Goal: Ask a question: Seek information or help from site administrators or community

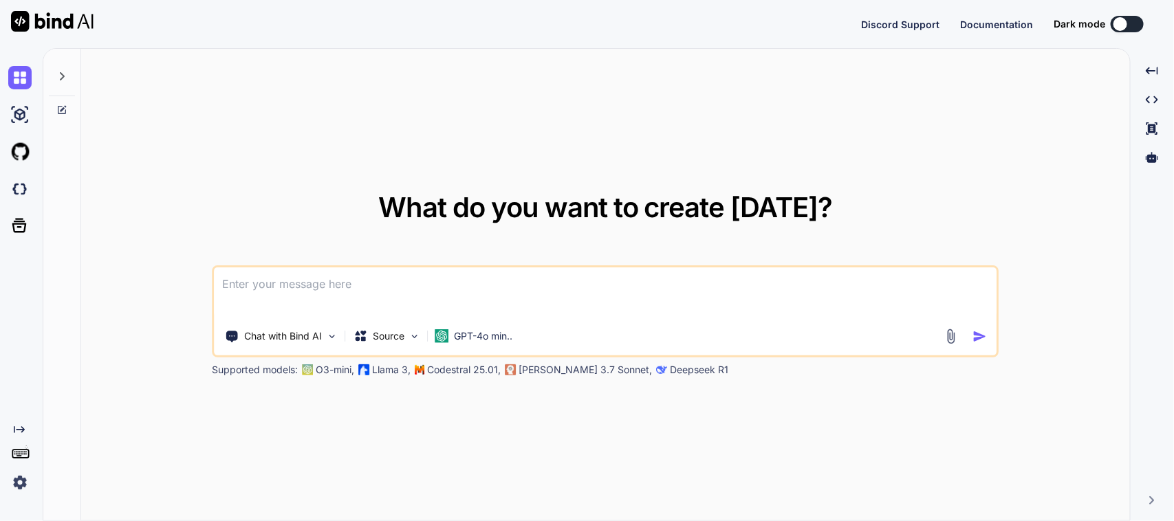
type textarea "x"
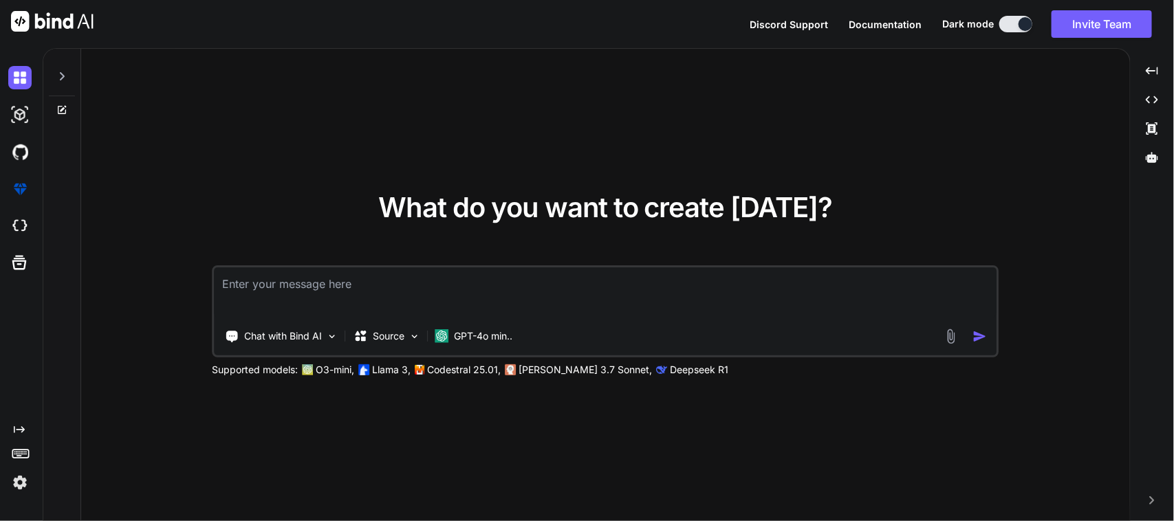
click at [278, 287] on textarea at bounding box center [606, 292] width 782 height 51
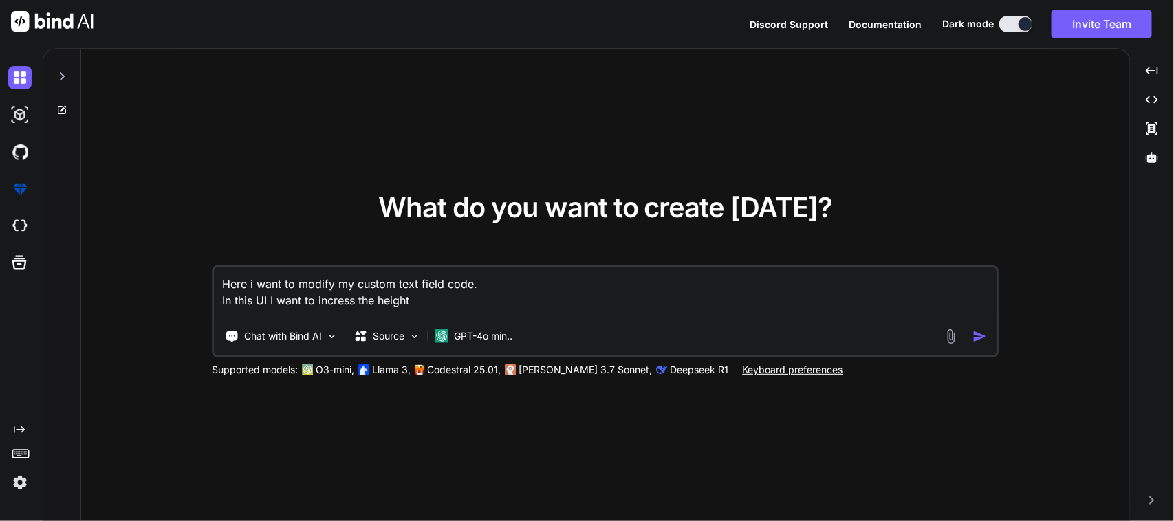
click at [342, 296] on textarea "Here i want to modify my custom text field code. In this UI I want to incress t…" at bounding box center [606, 292] width 782 height 51
click at [447, 298] on textarea "Here i want to modify my custom text field code. In this UI I want to increass …" at bounding box center [606, 292] width 782 height 51
click at [468, 287] on textarea "Here i want to modify my custom text field code. In this UI I want to increases…" at bounding box center [606, 292] width 782 height 51
click at [461, 296] on textarea "Here i want to modify my custom text field code. In this UI I want to increases…" at bounding box center [606, 292] width 782 height 51
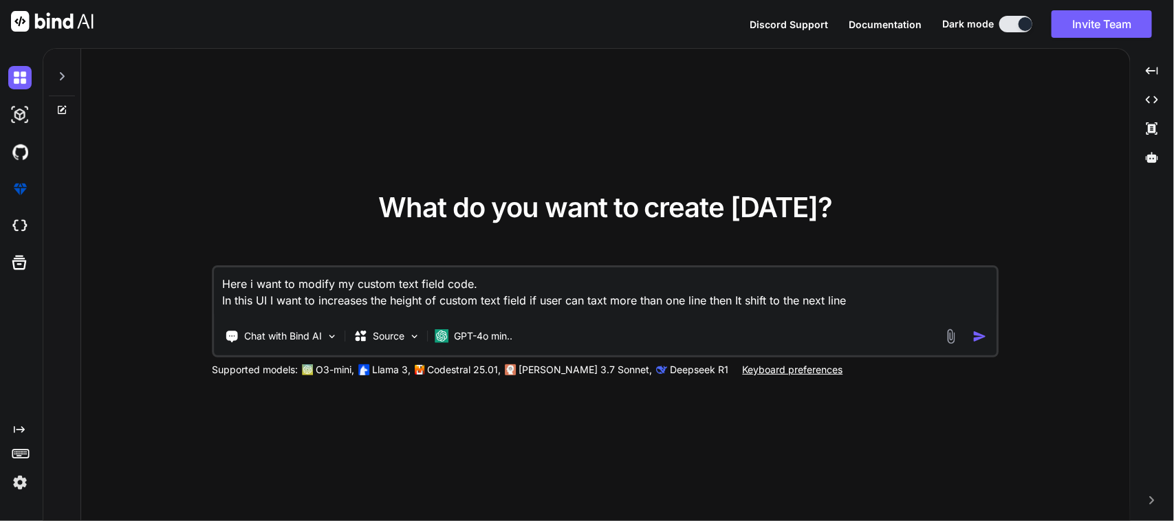
click at [596, 300] on textarea "Here i want to modify my custom text field code. In this UI I want to increases…" at bounding box center [606, 292] width 782 height 51
click at [851, 296] on textarea "Here i want to modify my custom text field code. In this UI I want to increases…" at bounding box center [606, 292] width 782 height 51
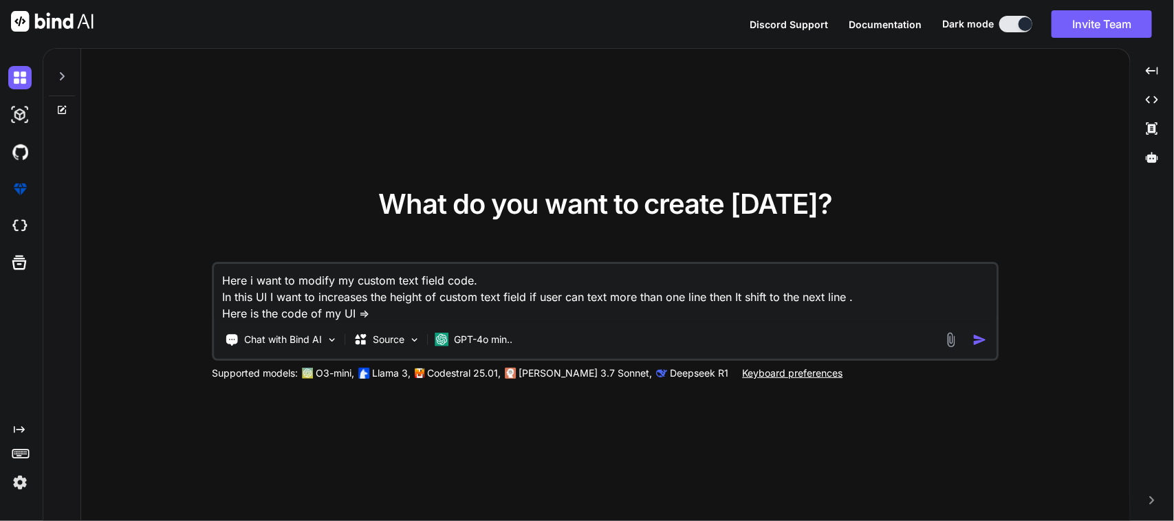
paste textarea "CustomTextField( inputBorder: true, inputBorderColor: Theme.of(context).divider…"
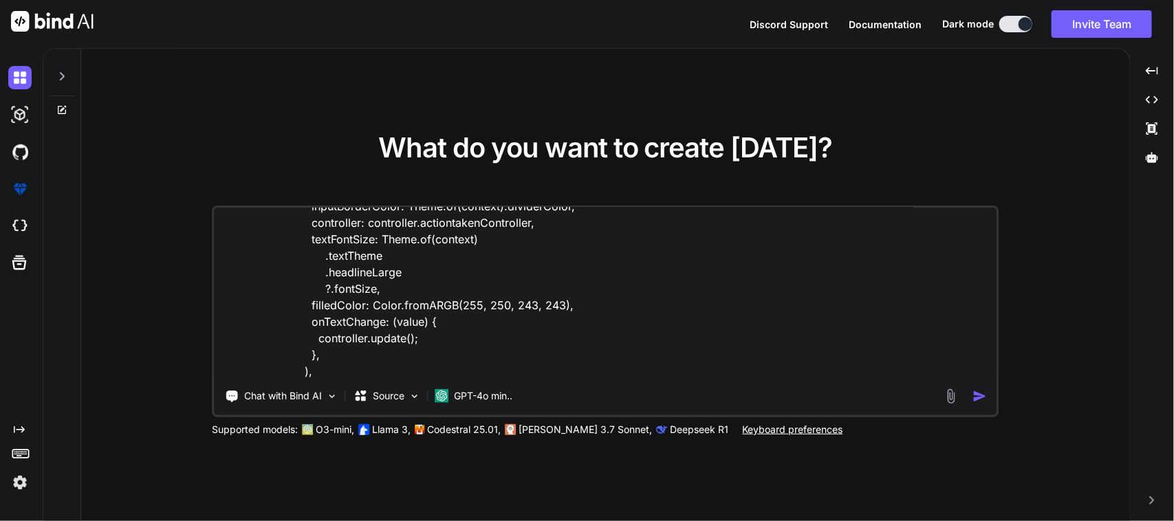
scroll to position [100, 0]
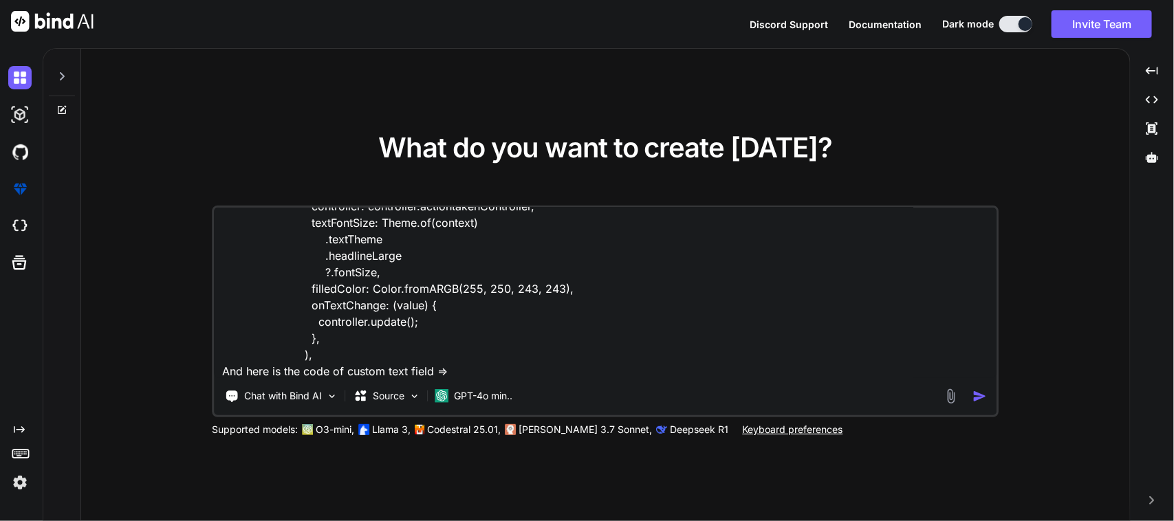
paste textarea "// /* // * Created By - Chetu Team // * Description - This class is handling th…"
type textarea "Here i want to modify my custom text field code. In this UI I want to increases…"
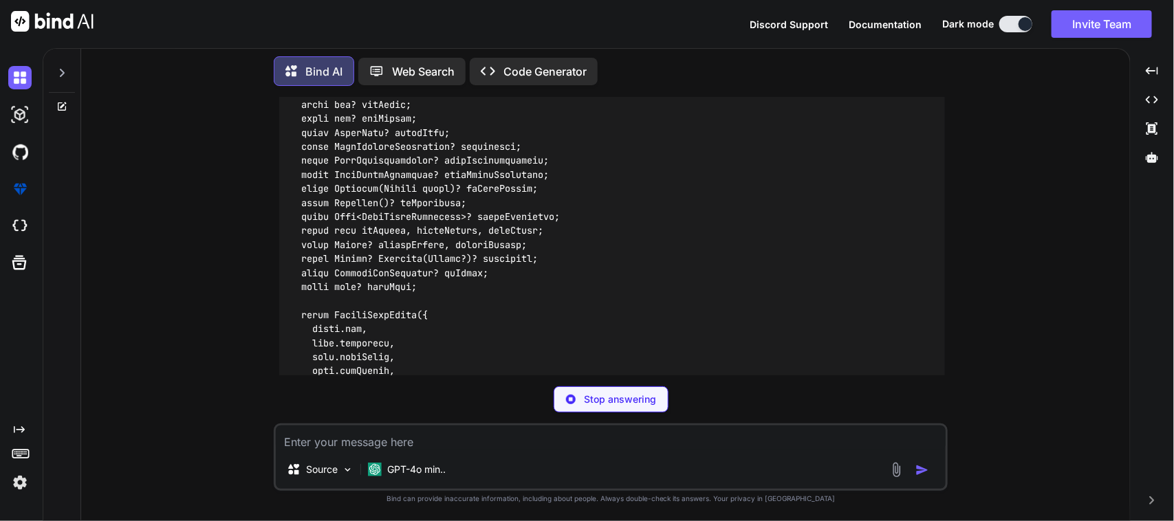
scroll to position [1945, 0]
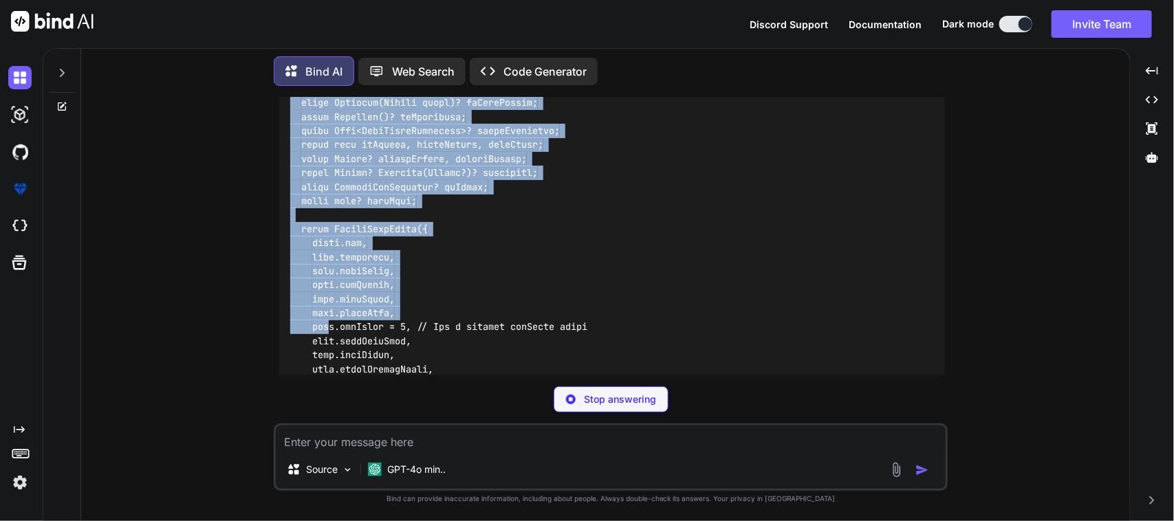
drag, startPoint x: 413, startPoint y: 281, endPoint x: 327, endPoint y: 278, distance: 85.3
click at [327, 278] on code at bounding box center [504, 489] width 429 height 1402
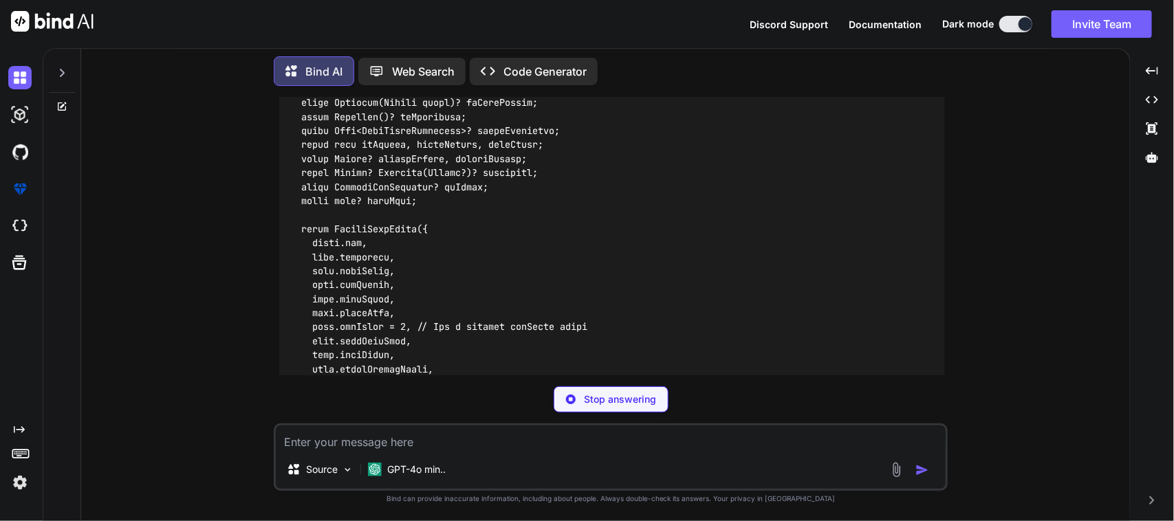
click at [375, 278] on code at bounding box center [546, 503] width 512 height 1430
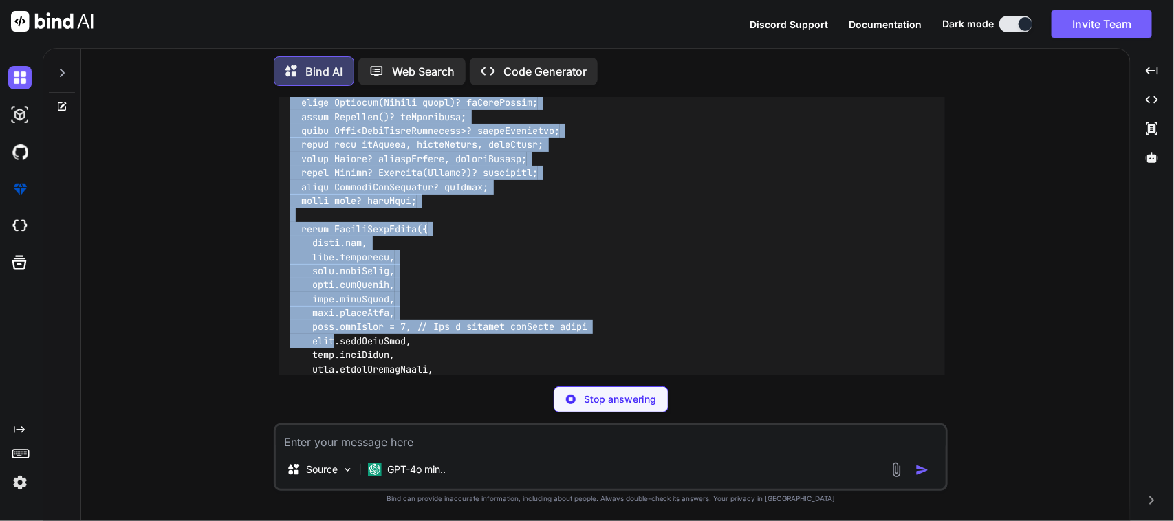
drag, startPoint x: 324, startPoint y: 286, endPoint x: 336, endPoint y: 287, distance: 11.7
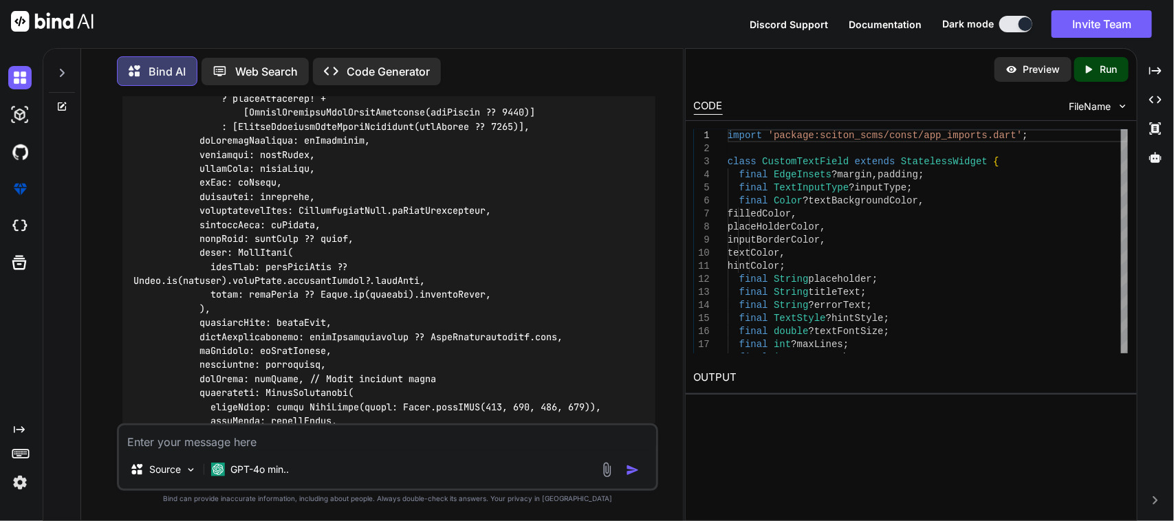
scroll to position [3215, 0]
drag, startPoint x: 197, startPoint y: 314, endPoint x: 300, endPoint y: 318, distance: 102.5
click at [300, 318] on code at bounding box center [386, 224] width 506 height 2735
copy code "maxLines: maxLines"
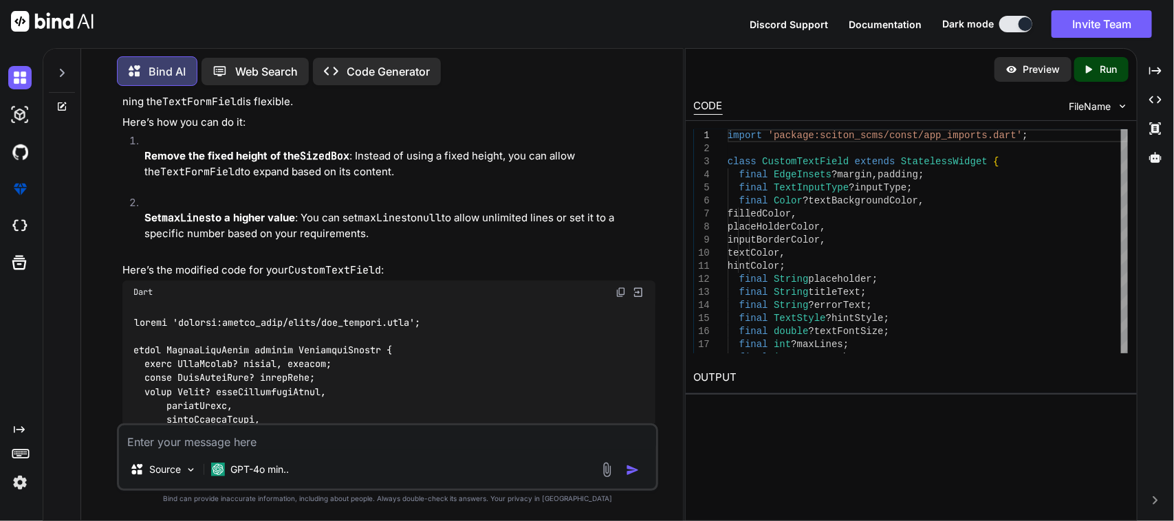
scroll to position [1731, 0]
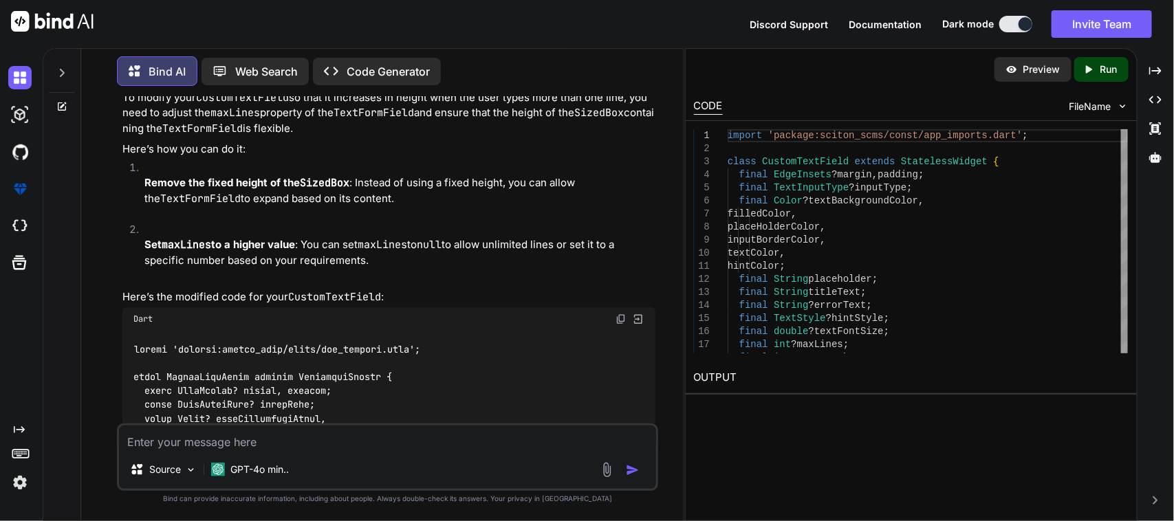
click at [623, 314] on img at bounding box center [620, 319] width 11 height 11
click at [393, 447] on textarea at bounding box center [388, 438] width 538 height 25
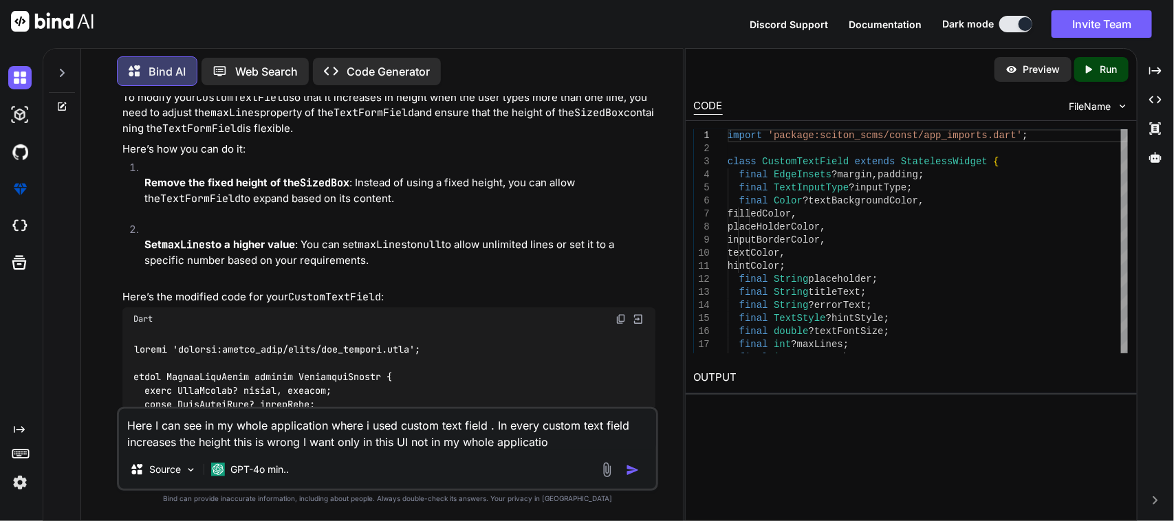
type textarea "Here I can see in my whole application where i used custom text field . In ever…"
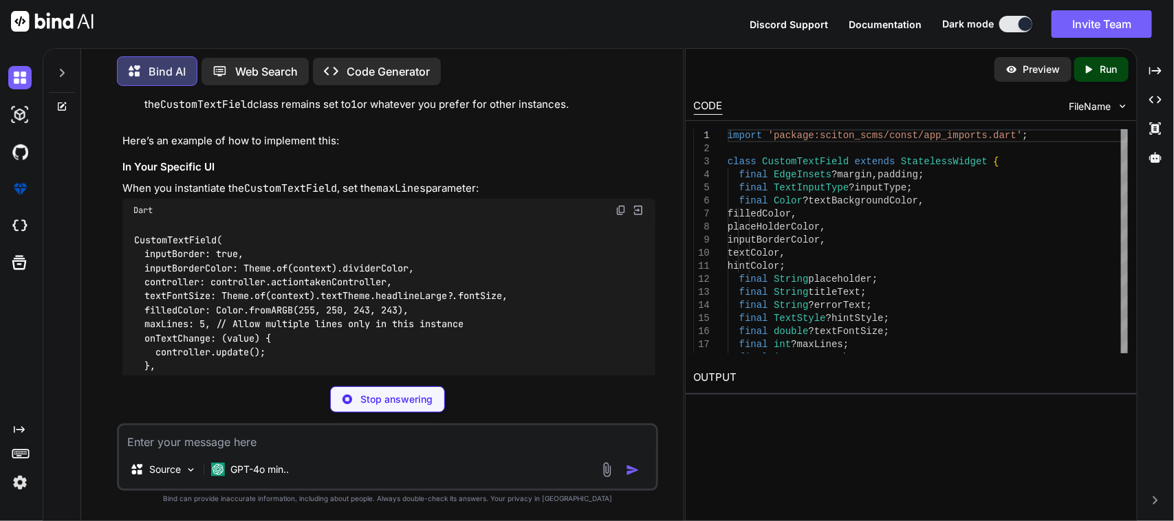
scroll to position [5124, 0]
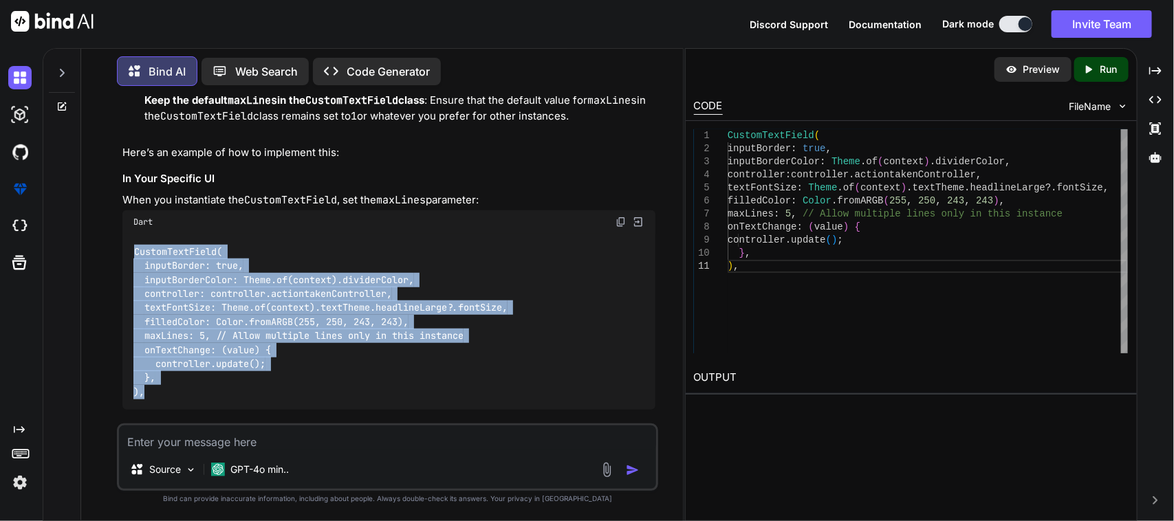
drag, startPoint x: 146, startPoint y: 325, endPoint x: 114, endPoint y: 186, distance: 143.3
click at [114, 186] on div "You Bind AI To modify your CustomTextField so that it increases in height when …" at bounding box center [387, 309] width 591 height 424
copy code "CustomTextField( inputBorder: true, inputBorderColor: Theme.of(context).divider…"
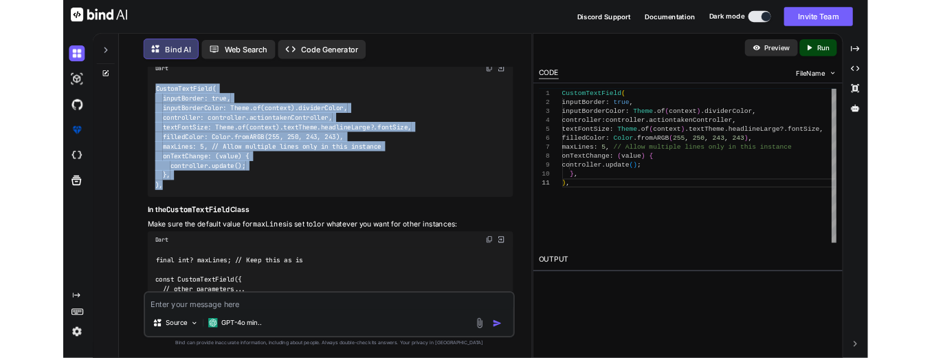
scroll to position [5355, 0]
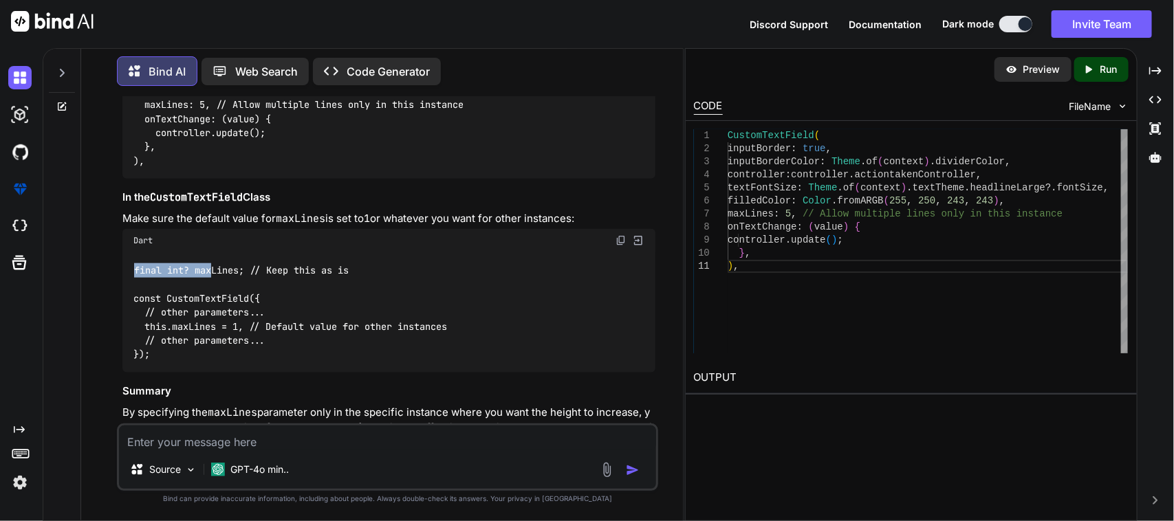
drag, startPoint x: 131, startPoint y: 206, endPoint x: 379, endPoint y: 245, distance: 250.5
click at [215, 252] on div "final int? maxLines; // Keep this as is const CustomTextField({ // other parame…" at bounding box center [389, 312] width 534 height 120
copy code "final int? maxL"
click at [234, 263] on code "final int? maxLines; // Keep this as is const CustomTextField({ // other parame…" at bounding box center [290, 312] width 314 height 98
copy code "1"
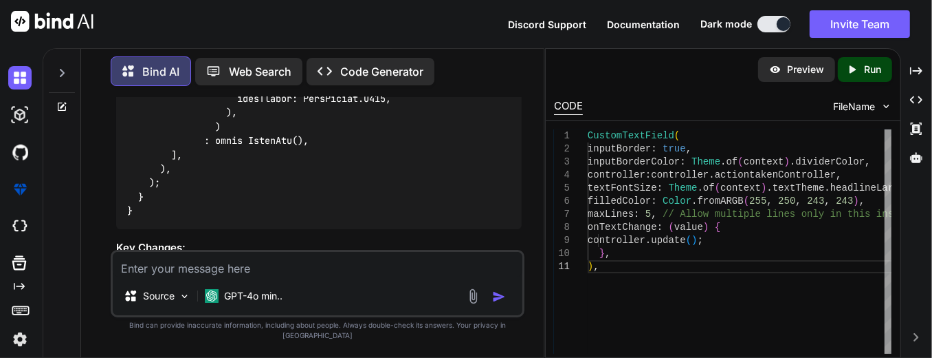
scroll to position [6169, 0]
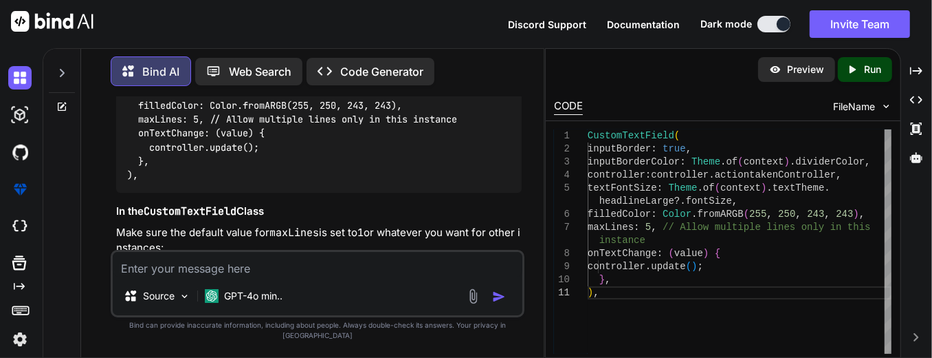
click at [265, 276] on textarea at bounding box center [318, 264] width 410 height 25
drag, startPoint x: 299, startPoint y: 287, endPoint x: 252, endPoint y: 289, distance: 47.5
click at [252, 289] on div "In custom text field code I want Source GPT-4o min.." at bounding box center [318, 283] width 414 height 67
drag, startPoint x: 298, startPoint y: 282, endPoint x: 105, endPoint y: 272, distance: 192.8
click at [110, 274] on div "You Bind AI To modify your CustomTextField so that it increases in height when …" at bounding box center [318, 227] width 452 height 260
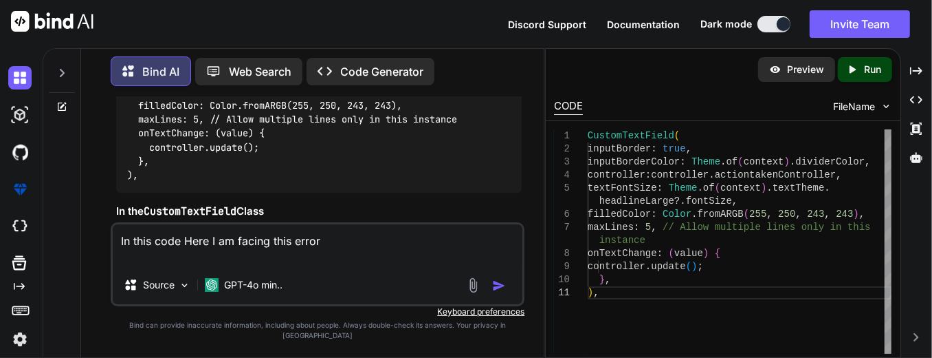
paste textarea "════════ Exception caught by rendering library ════════════════════════════════…"
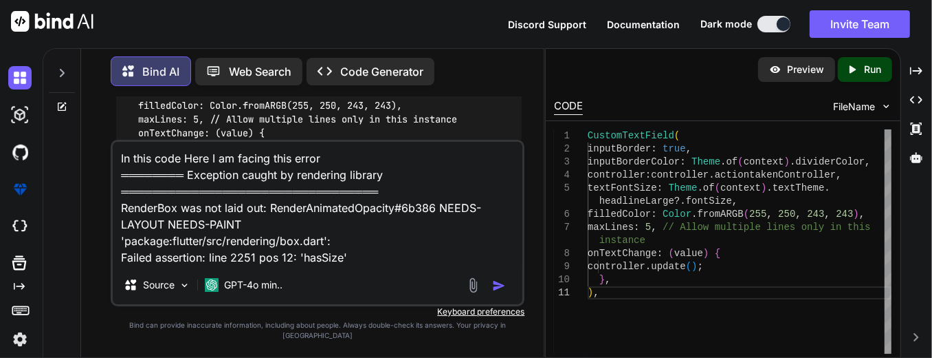
click at [119, 165] on textarea "In this code Here I am facing this error ════════ Exception caught by rendering…" at bounding box center [318, 204] width 410 height 124
paste textarea "// /* // * Created By - Chetu Team // * Description - This class is handling th…"
type textarea "// /* // * Created By - Chetu Team // * Description - This class is handling th…"
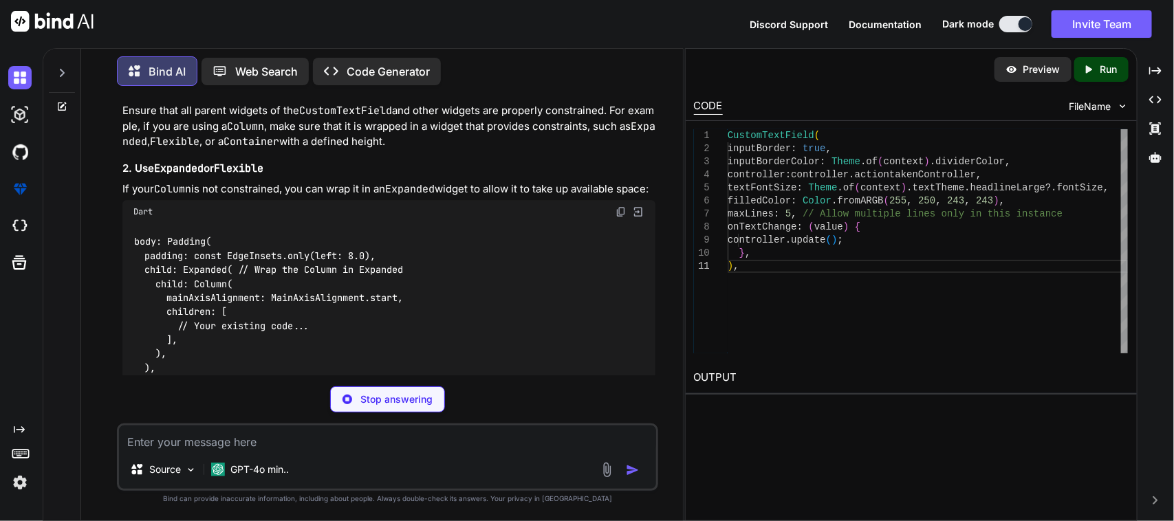
scroll to position [6413, 0]
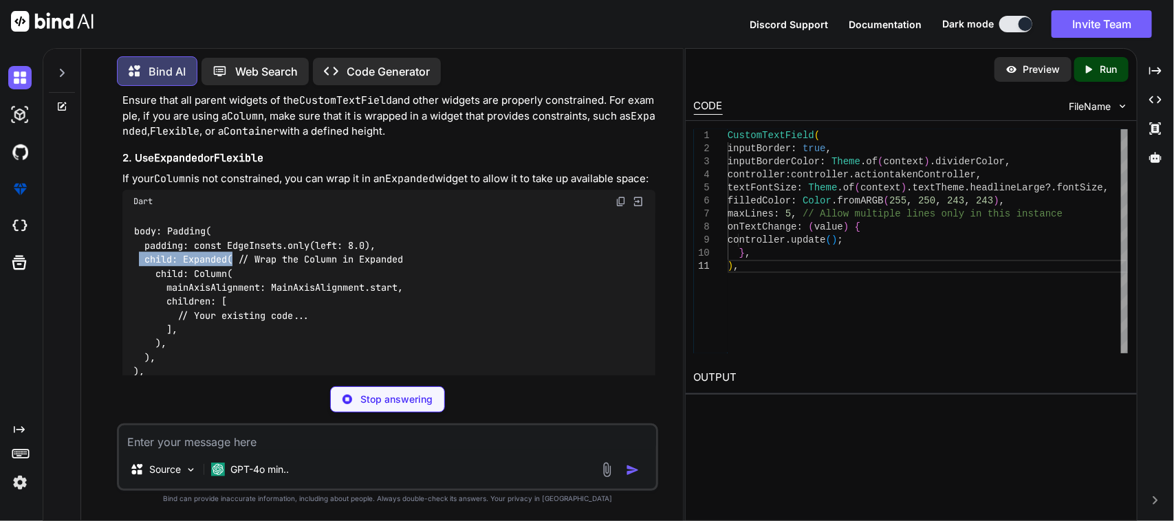
drag, startPoint x: 138, startPoint y: 208, endPoint x: 235, endPoint y: 210, distance: 97.7
click at [235, 223] on code "body: Padding( padding: const EdgeInsets.only(left: 8.0), child: Expanded( // W…" at bounding box center [268, 300] width 270 height 155
copy code "child: Expanded("
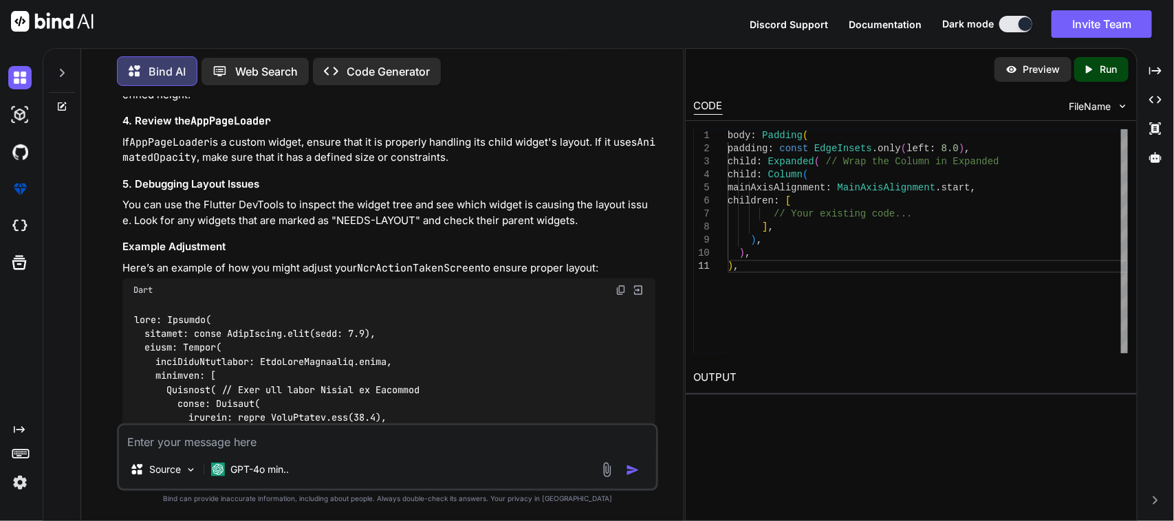
scroll to position [6757, 0]
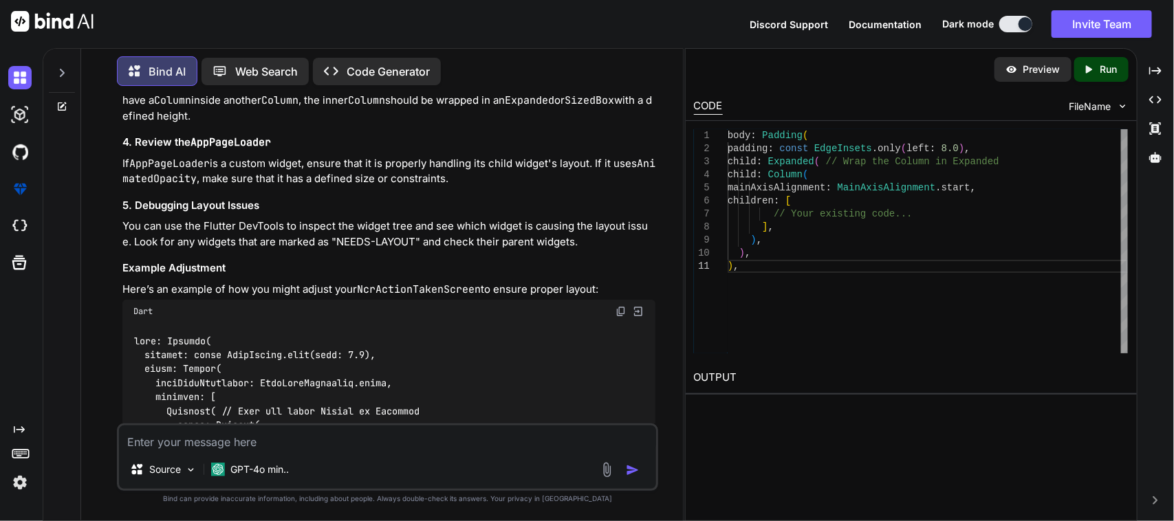
click at [327, 441] on textarea at bounding box center [388, 438] width 538 height 25
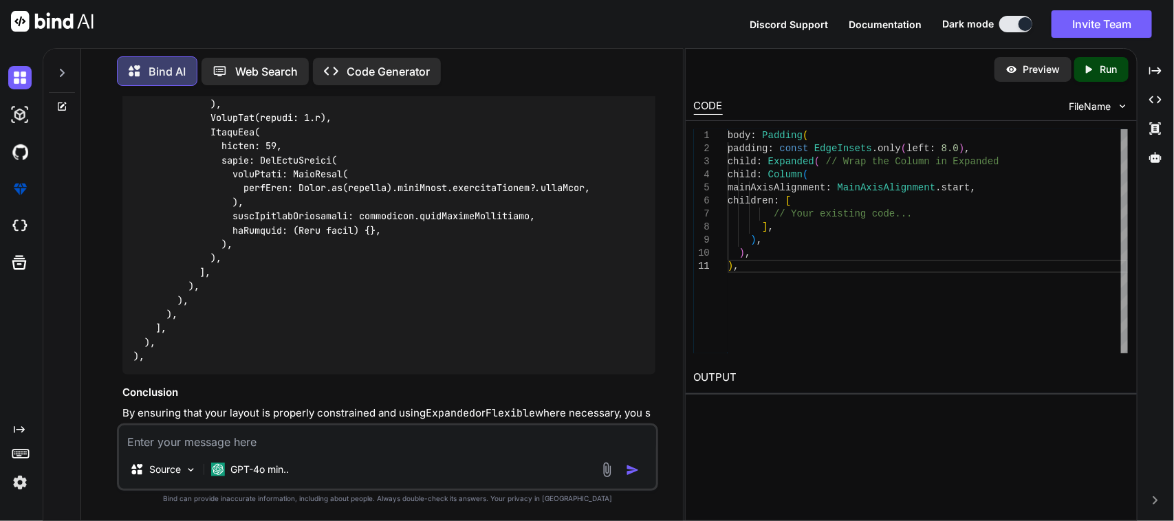
scroll to position [8159, 0]
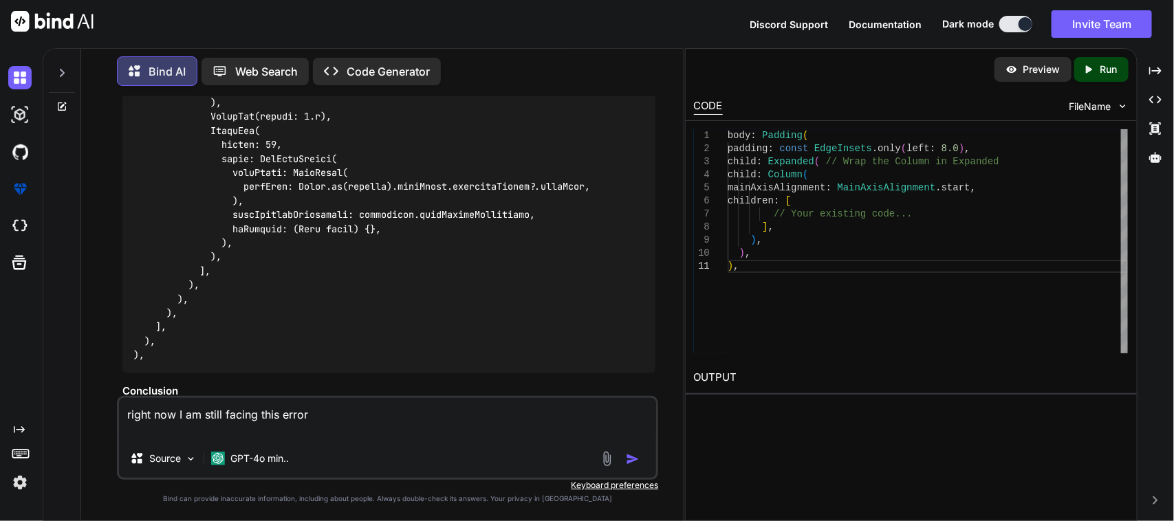
paste textarea "════════ Exception caught by rendering library ════════════════════════════════…"
type textarea "right now I am still facing this error ════════ Exception caught by rendering l…"
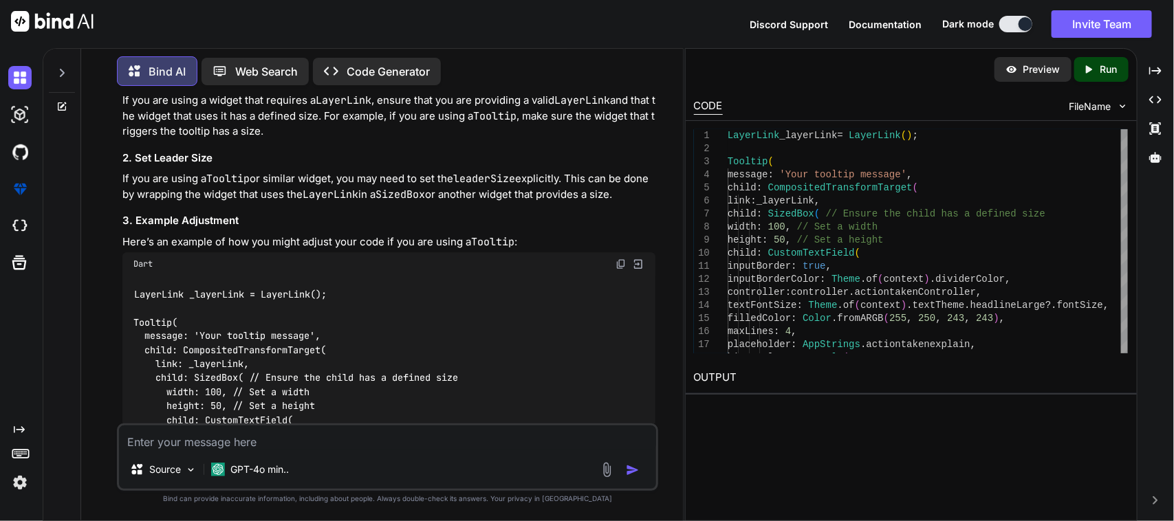
scroll to position [8830, 0]
click at [241, 440] on textarea at bounding box center [388, 438] width 538 height 25
paste textarea "════════ Exception caught by rendering library ════════════════════════════════…"
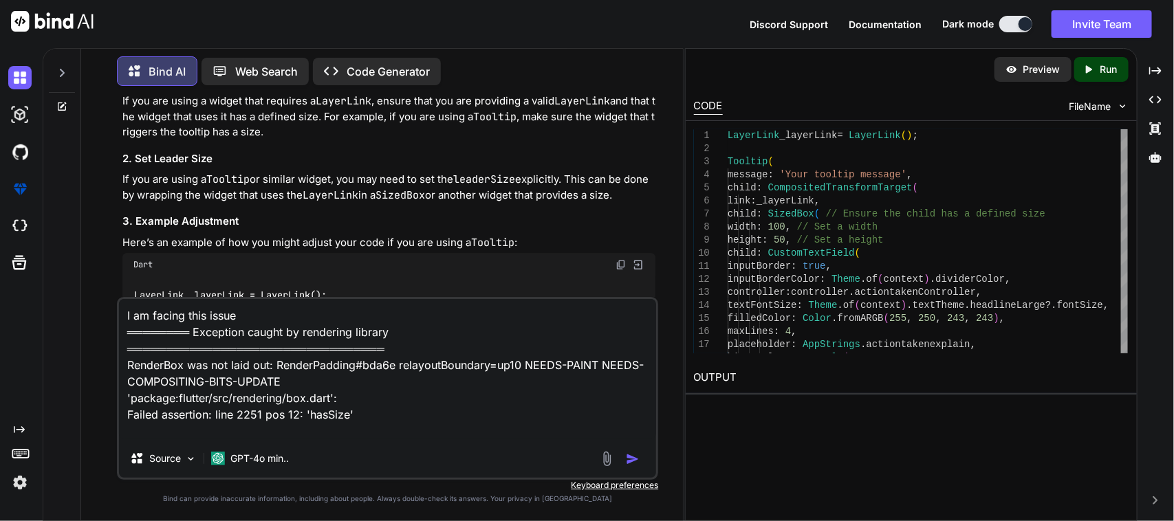
scroll to position [14, 0]
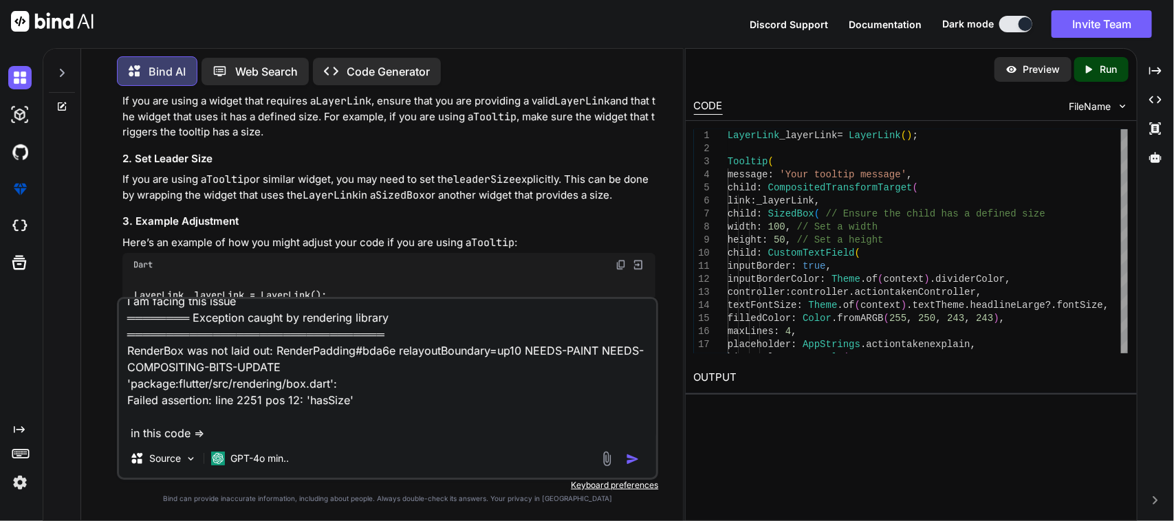
paste textarea "Row( children: [ Expanded( child: SizedBox( height: 50, child: GetItemSearch( h…"
type textarea "L ip dolors amet conse ════════ Adipiscin elitse do eiusmodte incidid ═════════…"
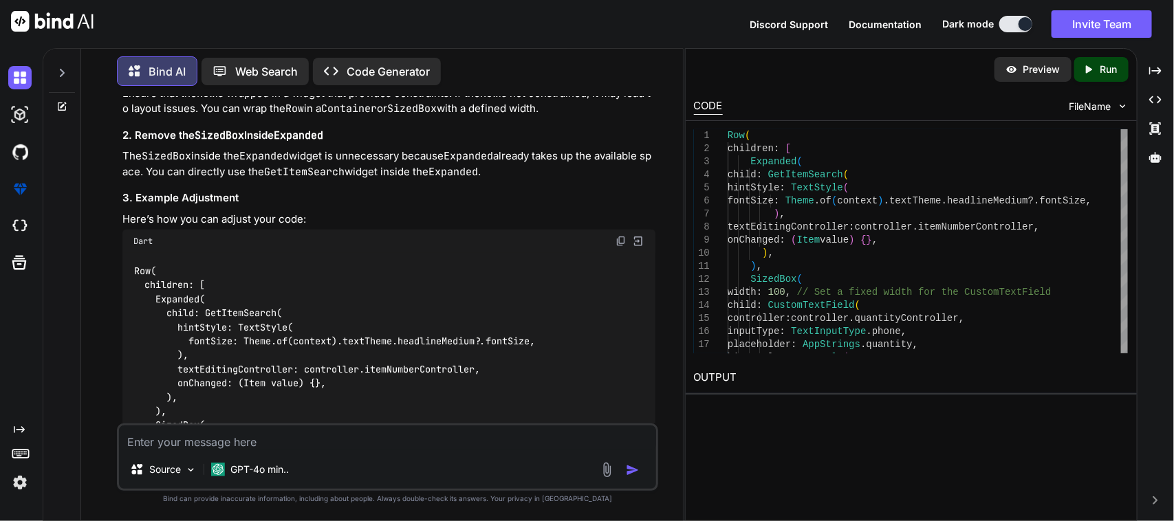
scroll to position [9984, 0]
click at [621, 237] on img at bounding box center [620, 242] width 11 height 11
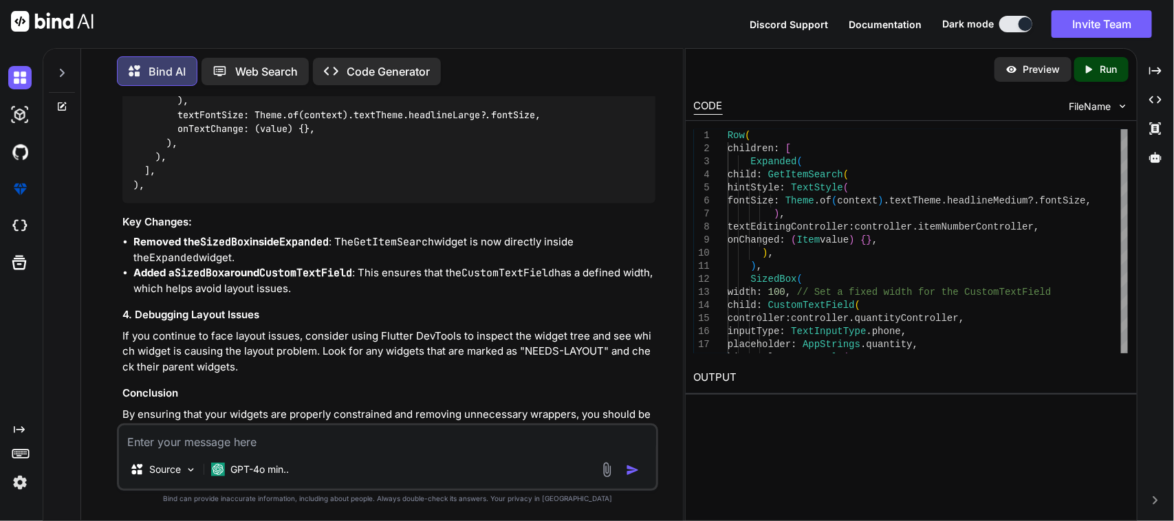
scroll to position [10423, 0]
click at [320, 452] on div "Source GPT-4o min.." at bounding box center [388, 457] width 542 height 67
click at [324, 449] on textarea at bounding box center [388, 438] width 538 height 25
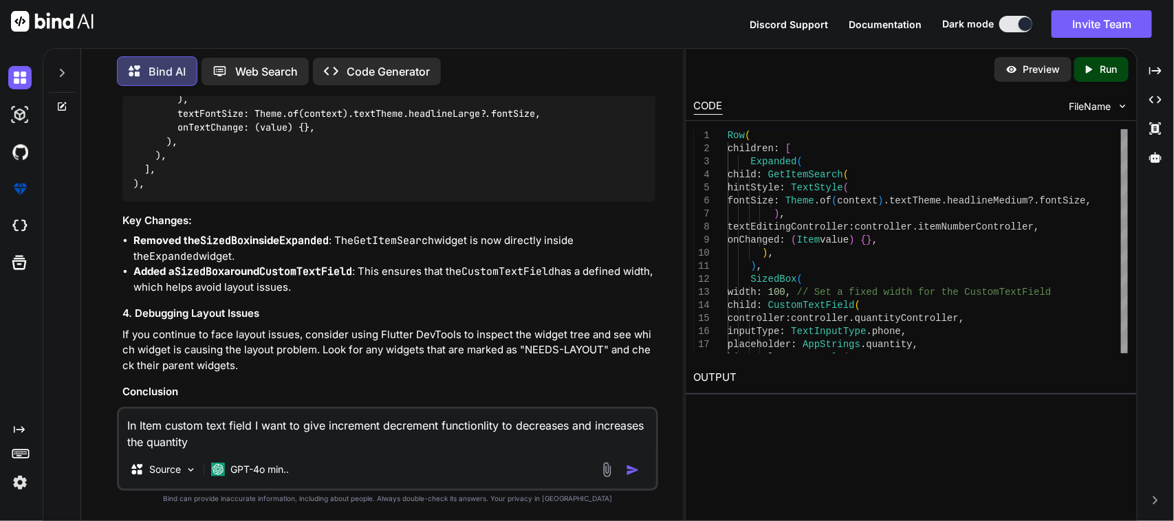
drag, startPoint x: 474, startPoint y: 437, endPoint x: 463, endPoint y: 423, distance: 18.0
type textarea "In Item custom text field I want to give increment decrement functioanlity to d…"
click at [259, 441] on textarea "In Item custom text field I want to give increment decrement functioanlity to d…" at bounding box center [388, 429] width 538 height 41
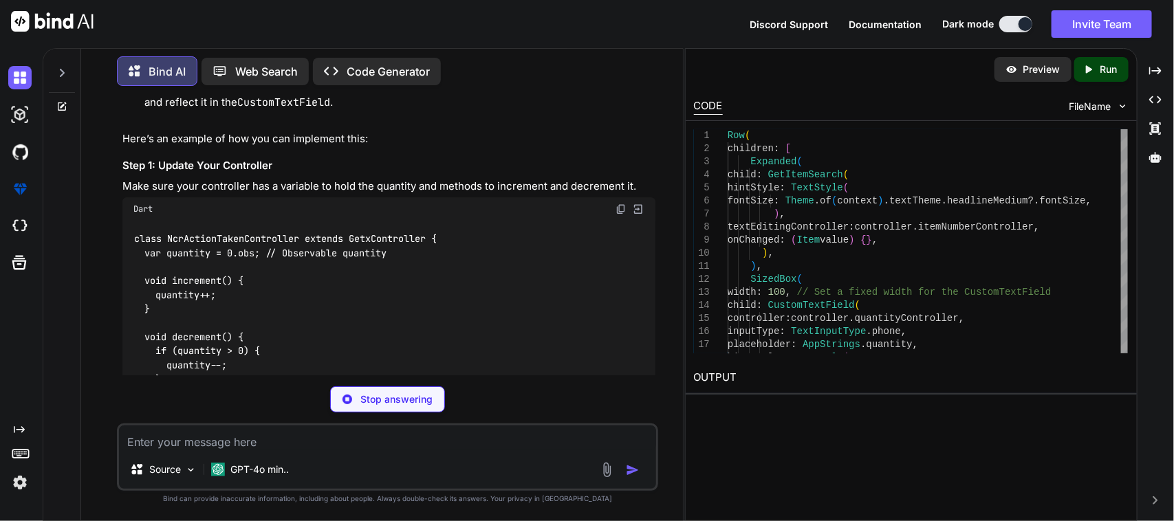
scroll to position [11133, 0]
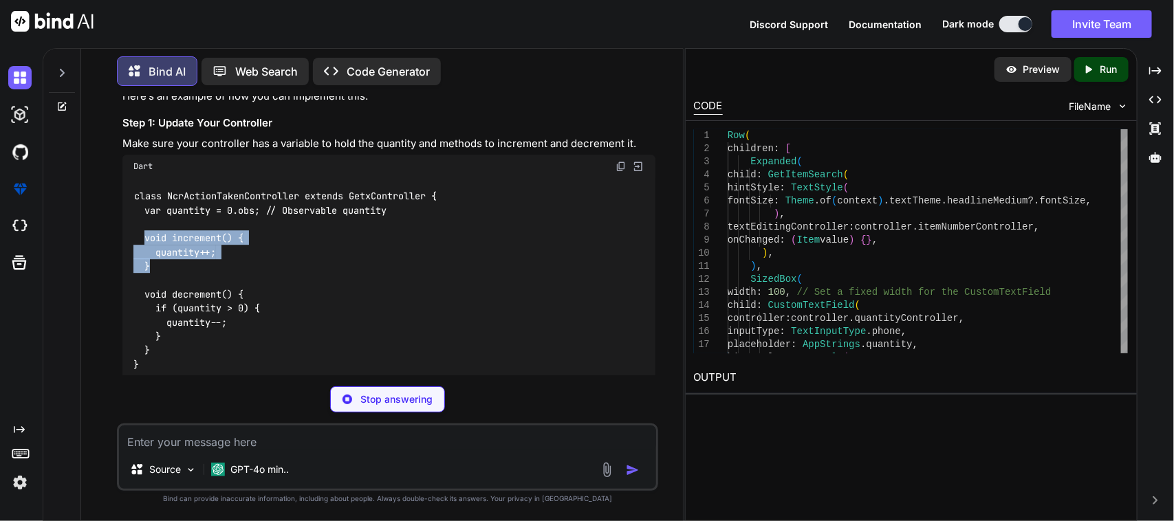
drag, startPoint x: 142, startPoint y: 186, endPoint x: 162, endPoint y: 219, distance: 38.0
click at [162, 219] on div "class NcrActionTakenController extends GetxController { var quantity = 0.obs; /…" at bounding box center [389, 280] width 534 height 204
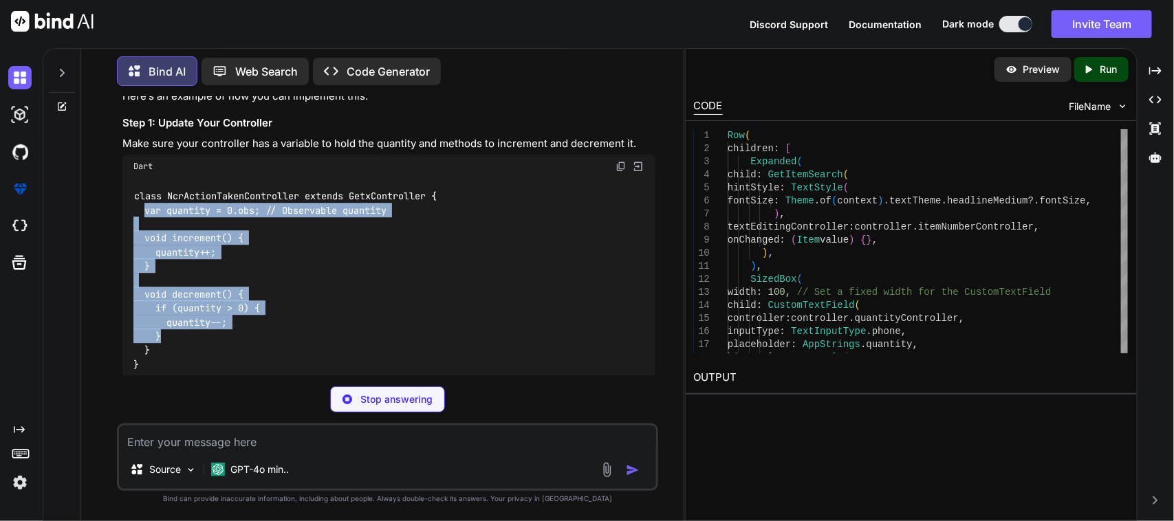
drag, startPoint x: 142, startPoint y: 162, endPoint x: 208, endPoint y: 282, distance: 137.3
click at [208, 282] on div "class NcrActionTakenController extends GetxController { var quantity = 0.obs; /…" at bounding box center [389, 280] width 534 height 204
click at [193, 283] on div "class NcrActionTakenController extends GetxController { var quantity = 0.obs; /…" at bounding box center [389, 280] width 534 height 204
drag, startPoint x: 174, startPoint y: 298, endPoint x: 135, endPoint y: 163, distance: 140.2
click at [135, 178] on div "class NcrActionTakenController extends GetxController { var quantity = 0.obs; /…" at bounding box center [389, 280] width 534 height 204
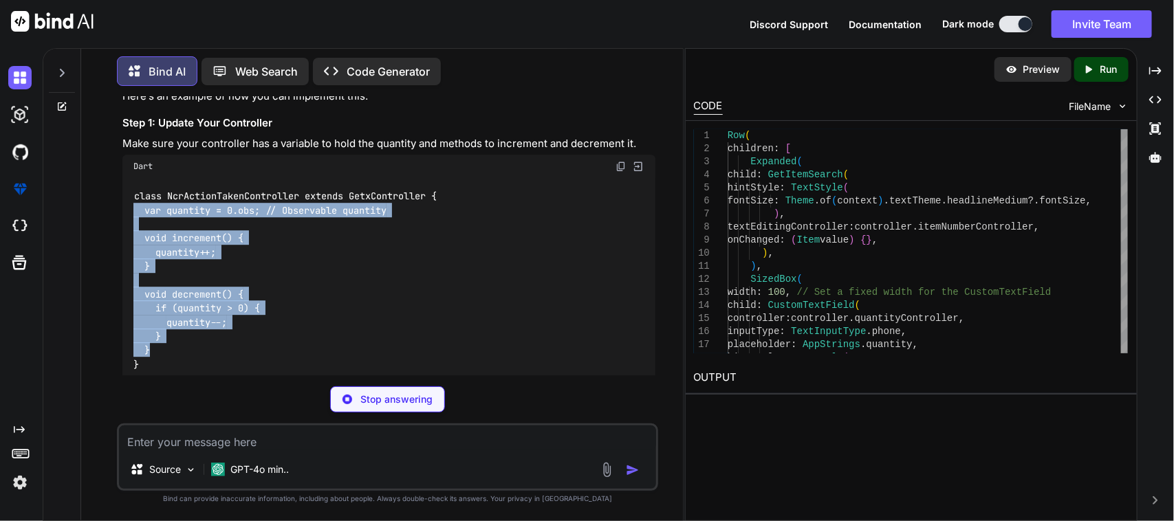
copy code "var quantity = 0.obs; // Observable quantity void increment() { quantity++; } v…"
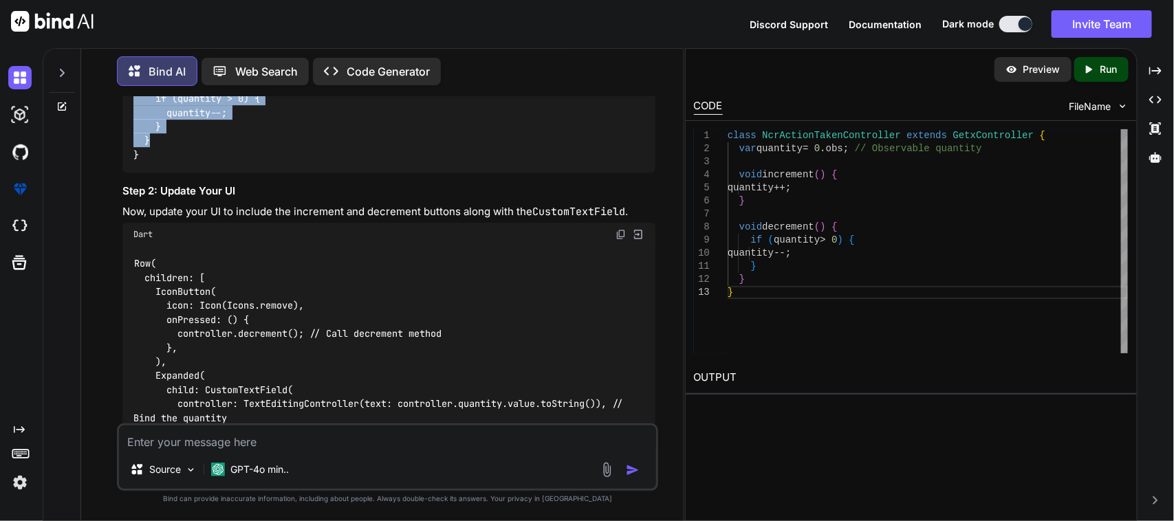
scroll to position [11305, 0]
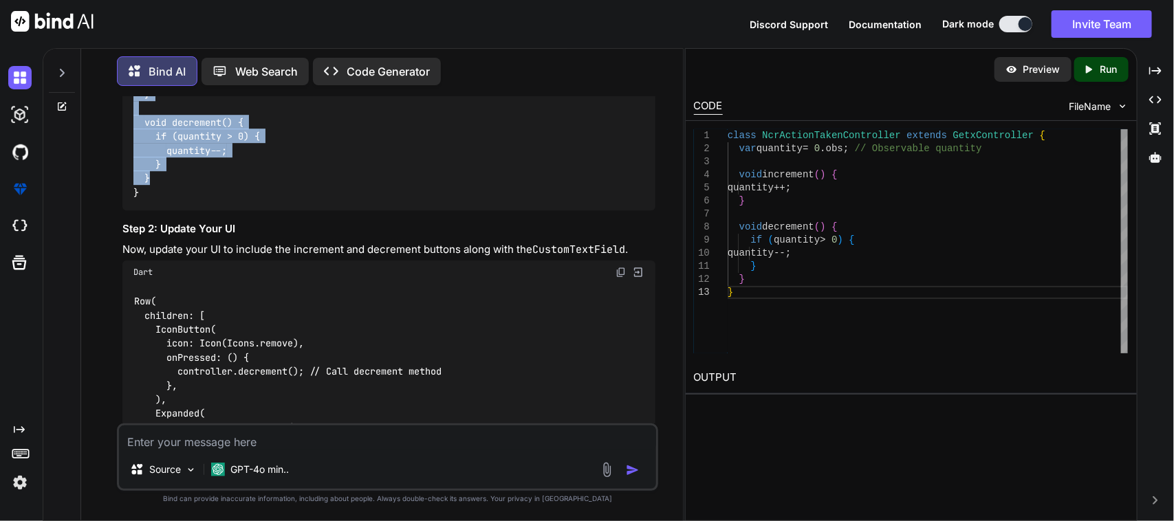
drag, startPoint x: 184, startPoint y: 293, endPoint x: 135, endPoint y: 258, distance: 59.6
copy code "Row( children: [ IconButton( icon: Icon(Icons.remove), onPressed: () { controll…"
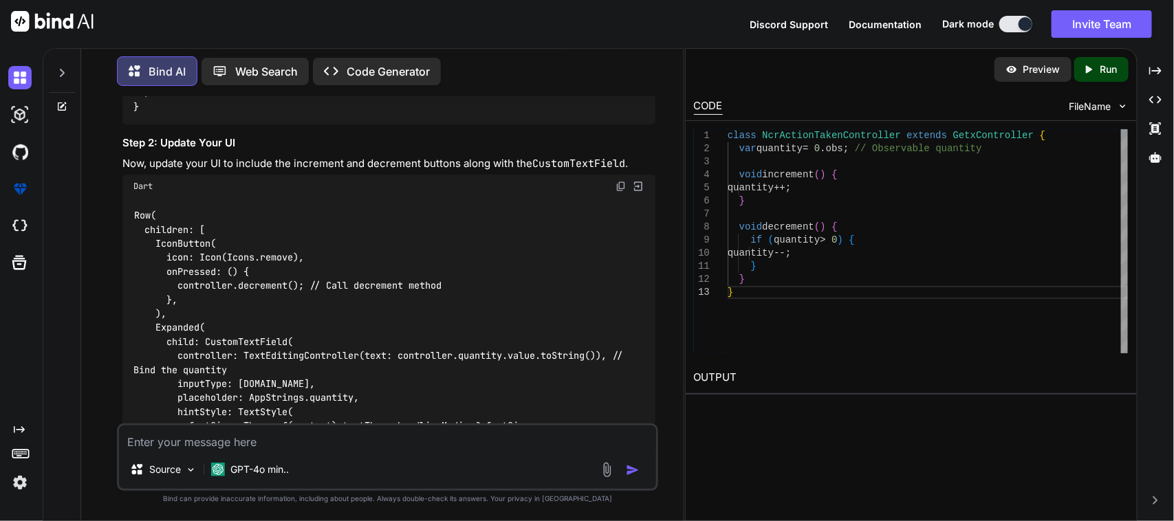
click at [282, 450] on textarea at bounding box center [388, 438] width 538 height 25
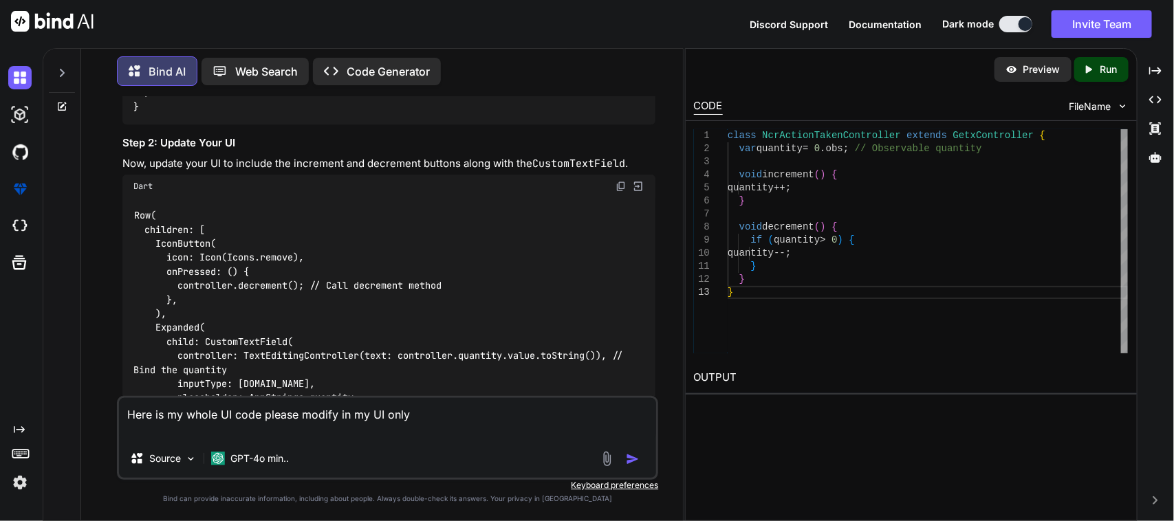
paste textarea "// /* // * Created By - Chetu Team // * Description - This class is handling th…"
type textarea "Here is my whole UI code please modify in my UI only // /* // * Created By - Ch…"
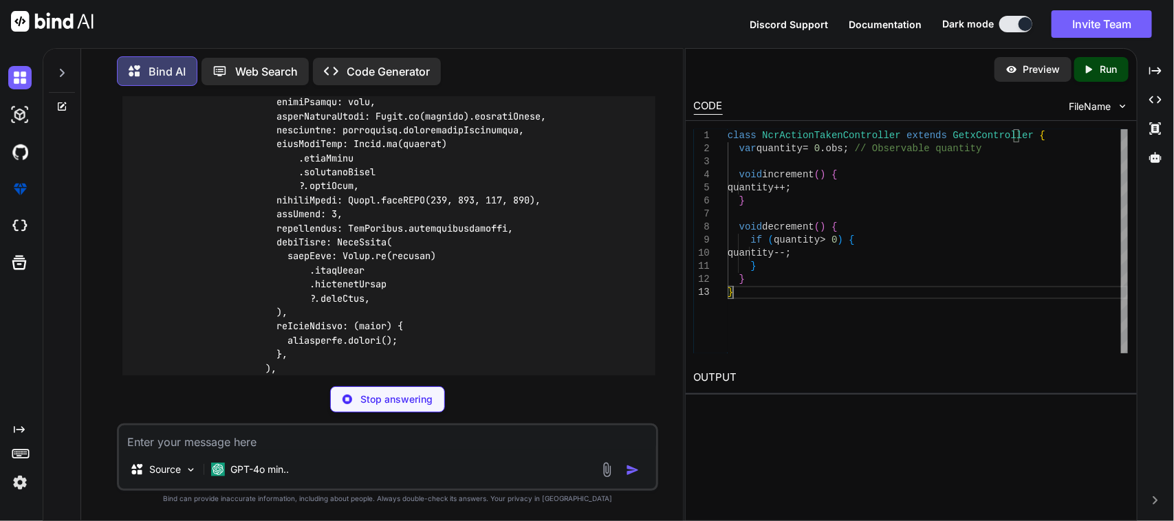
scroll to position [32, 0]
type textarea "} } }"
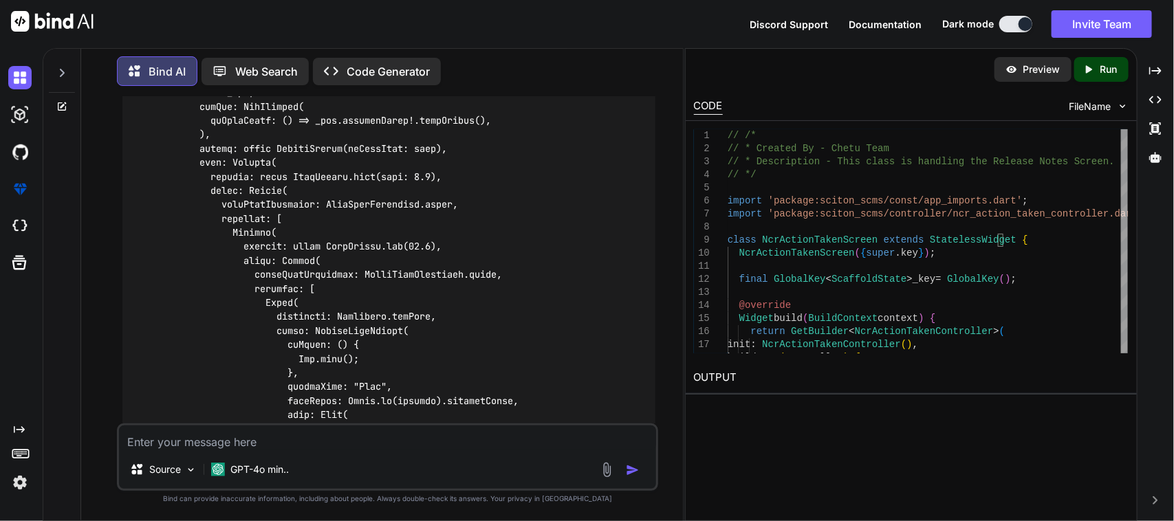
scroll to position [14070, 0]
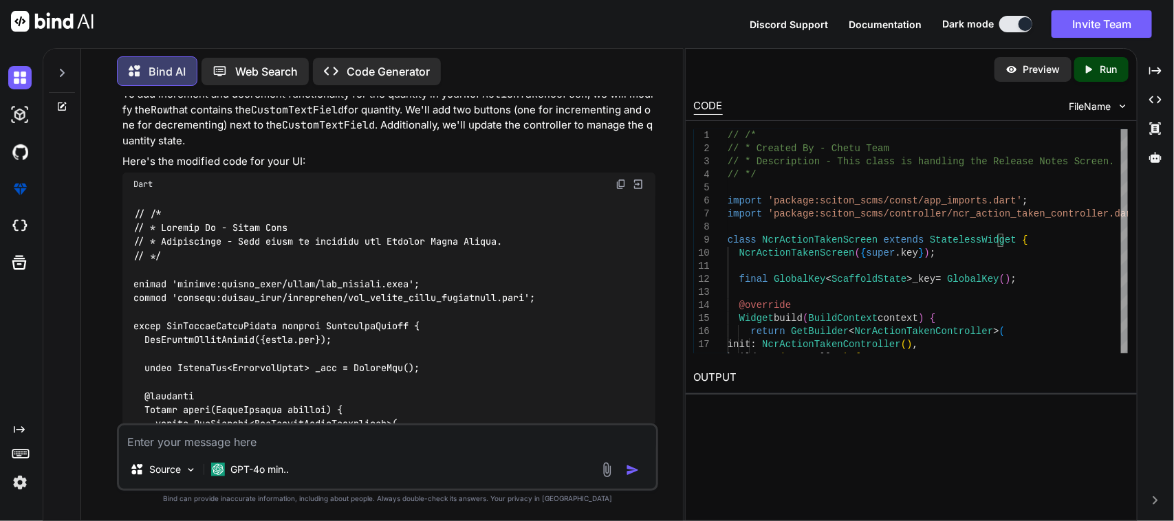
click at [624, 179] on img at bounding box center [620, 184] width 11 height 11
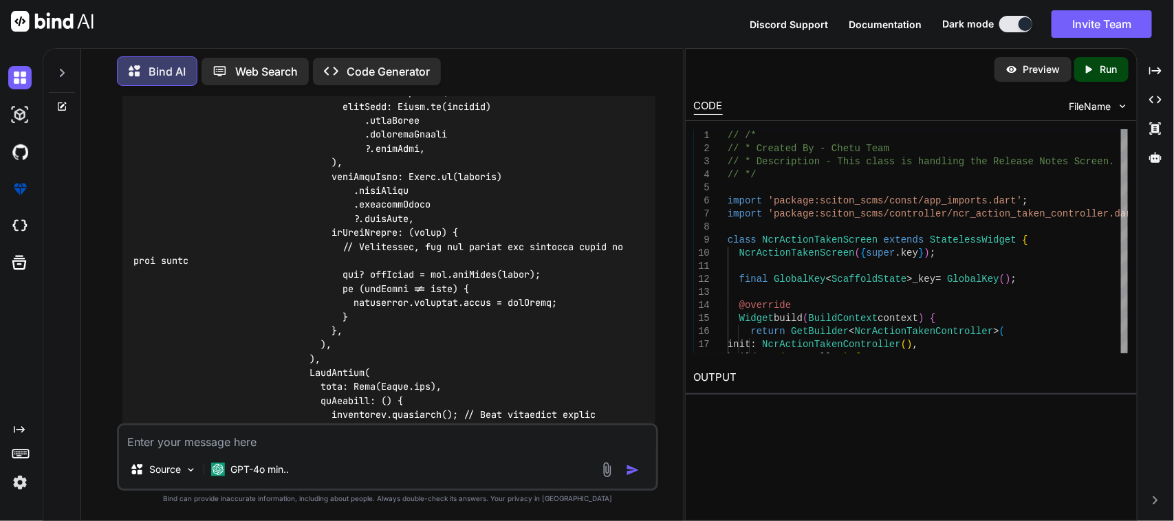
scroll to position [17165, 0]
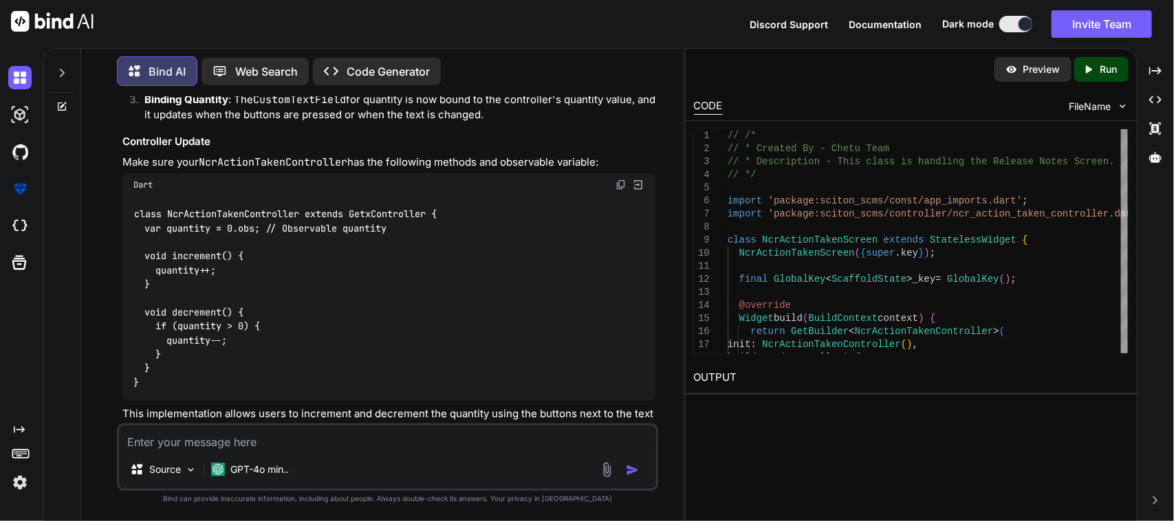
click at [263, 434] on textarea at bounding box center [388, 438] width 538 height 25
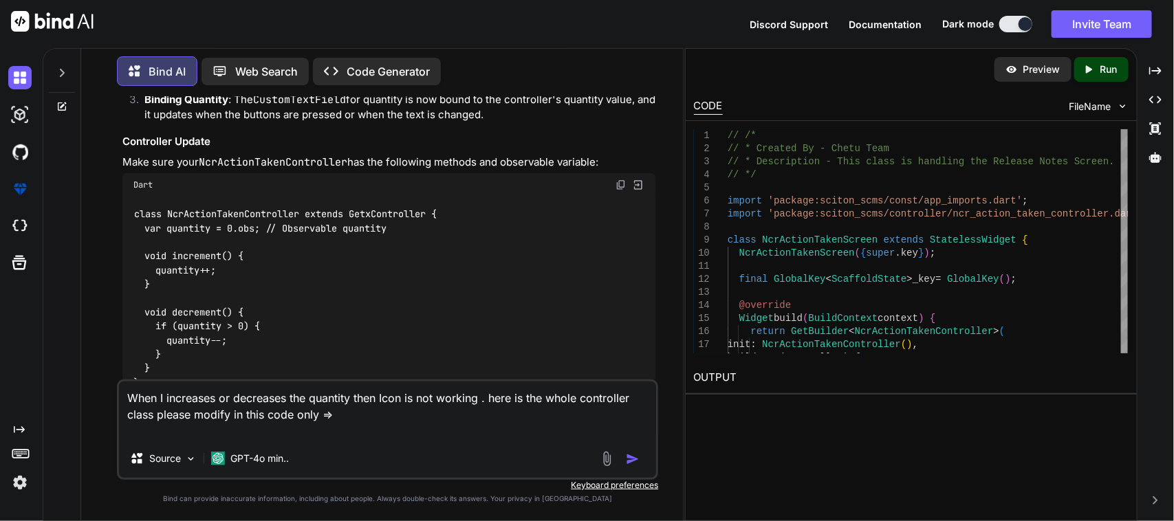
paste textarea "import 'package:sciton_scms/const/app_imports.dart'; class NcrActionTakenContro…"
type textarea "When I increases or decreases the quantity then Icon is not working . here is t…"
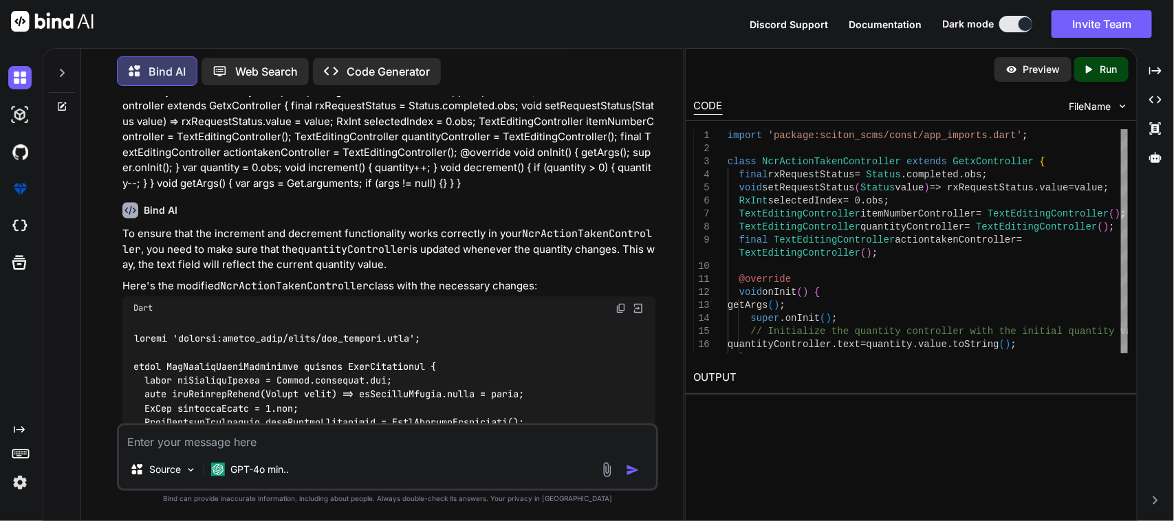
scroll to position [17676, 0]
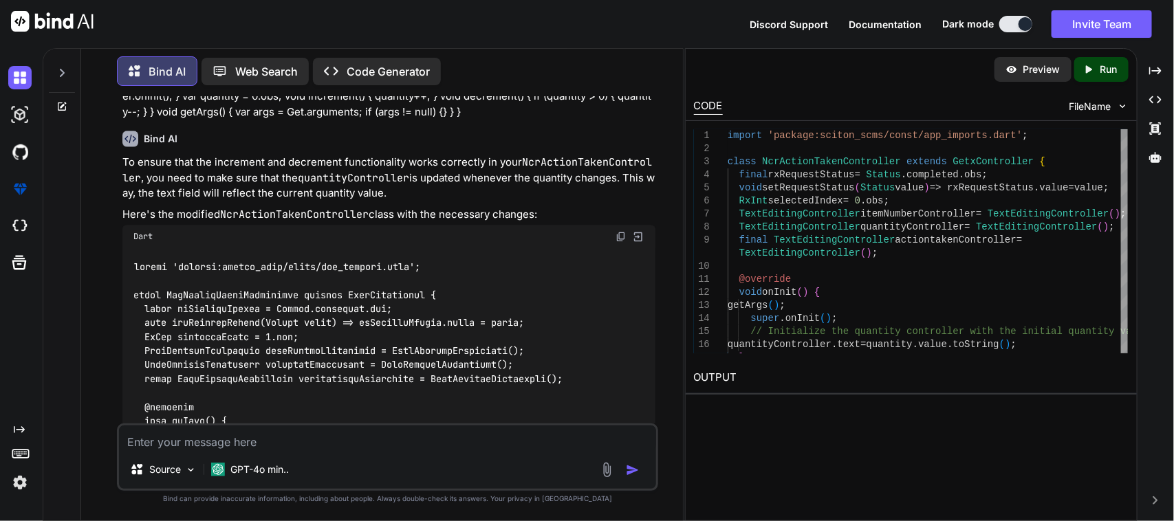
click at [624, 231] on img at bounding box center [620, 236] width 11 height 11
drag, startPoint x: 245, startPoint y: 442, endPoint x: 259, endPoint y: 440, distance: 13.9
click at [248, 442] on textarea at bounding box center [388, 438] width 538 height 25
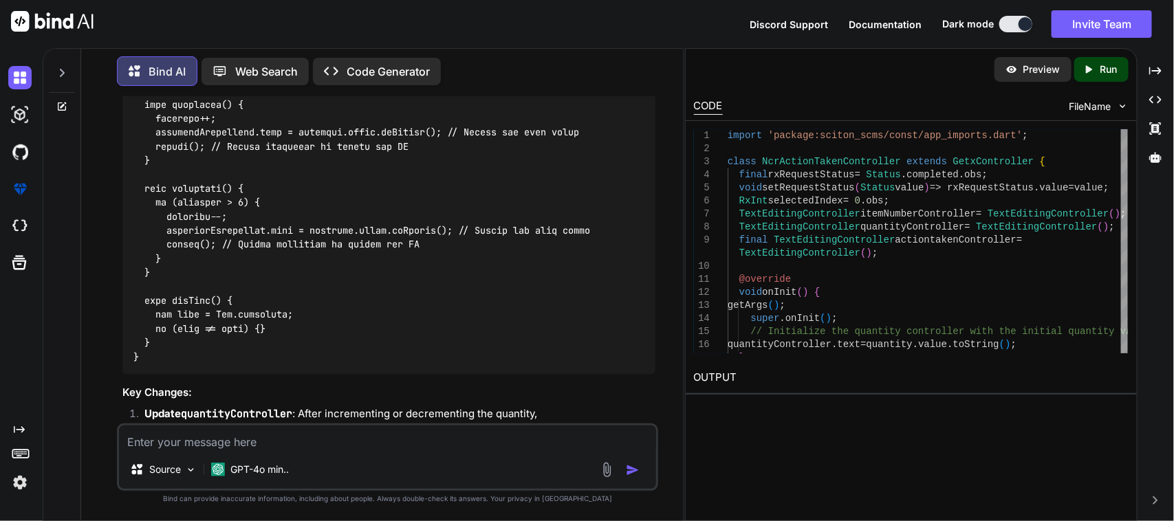
scroll to position [18296, 0]
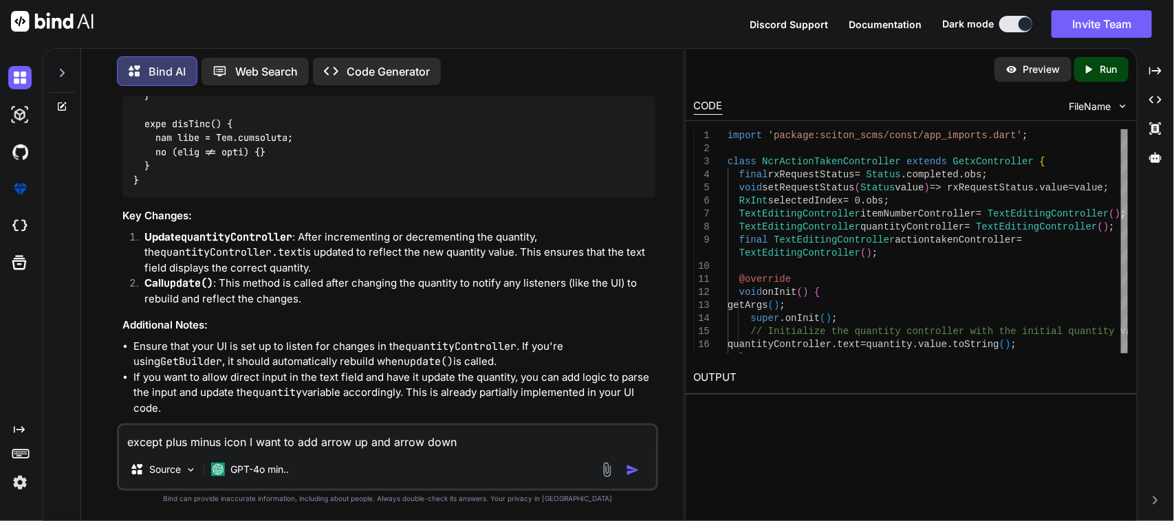
click at [457, 448] on textarea "except plus minus icon I want to add arrow up and arrow down" at bounding box center [388, 438] width 538 height 25
type textarea "except plus minus icon I want to add arrow up and arrow down in custom text fie…"
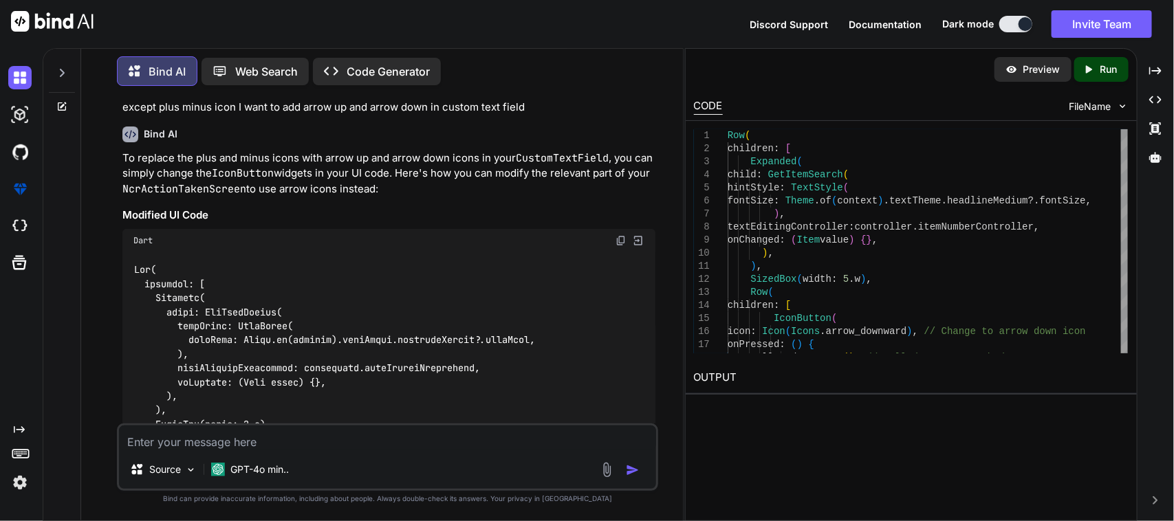
scroll to position [18699, 0]
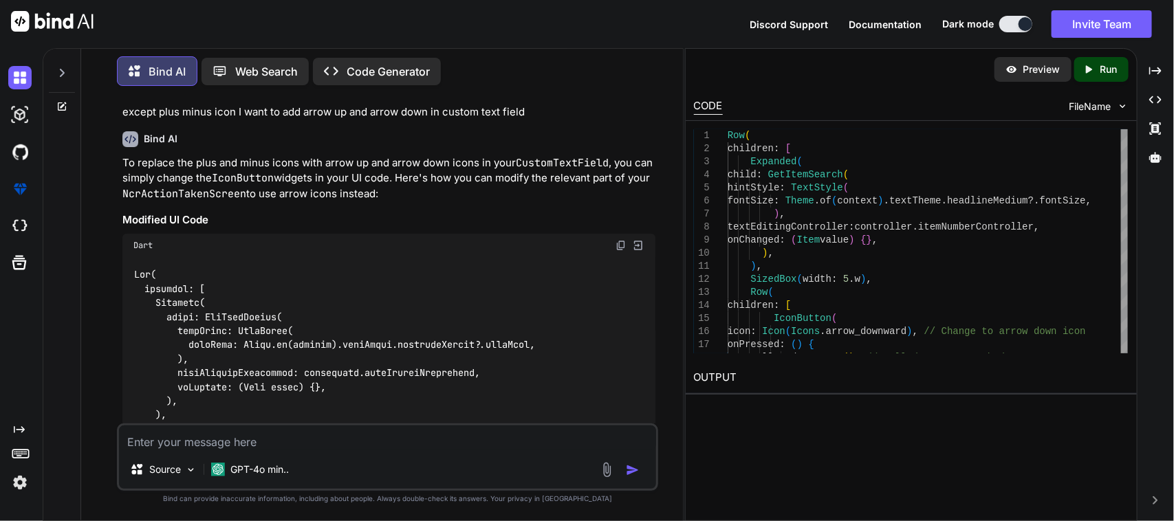
drag, startPoint x: 620, startPoint y: 195, endPoint x: 592, endPoint y: 268, distance: 78.5
click at [619, 240] on img at bounding box center [620, 245] width 11 height 11
click at [617, 240] on img at bounding box center [620, 245] width 11 height 11
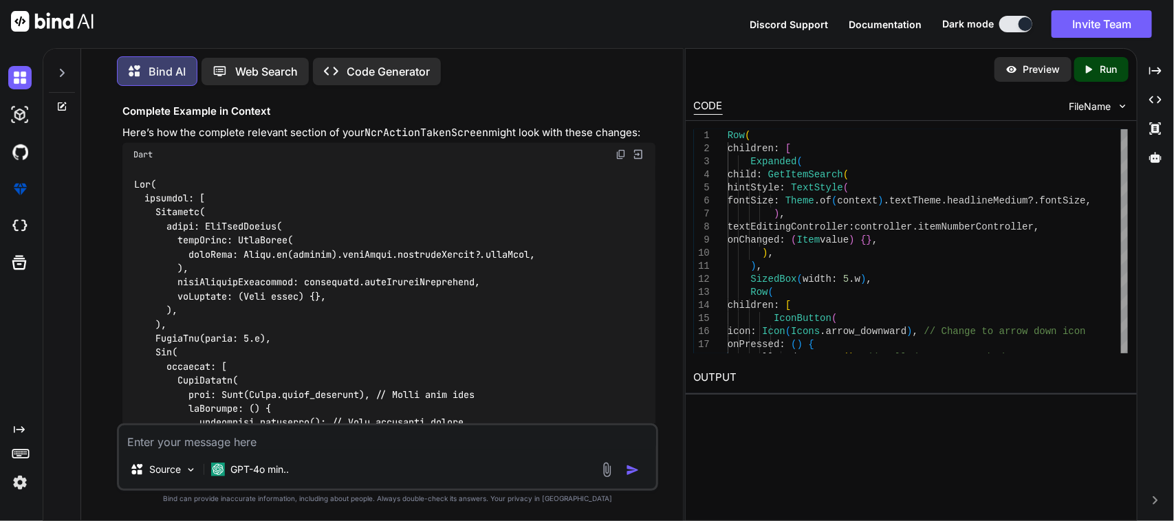
scroll to position [19636, 0]
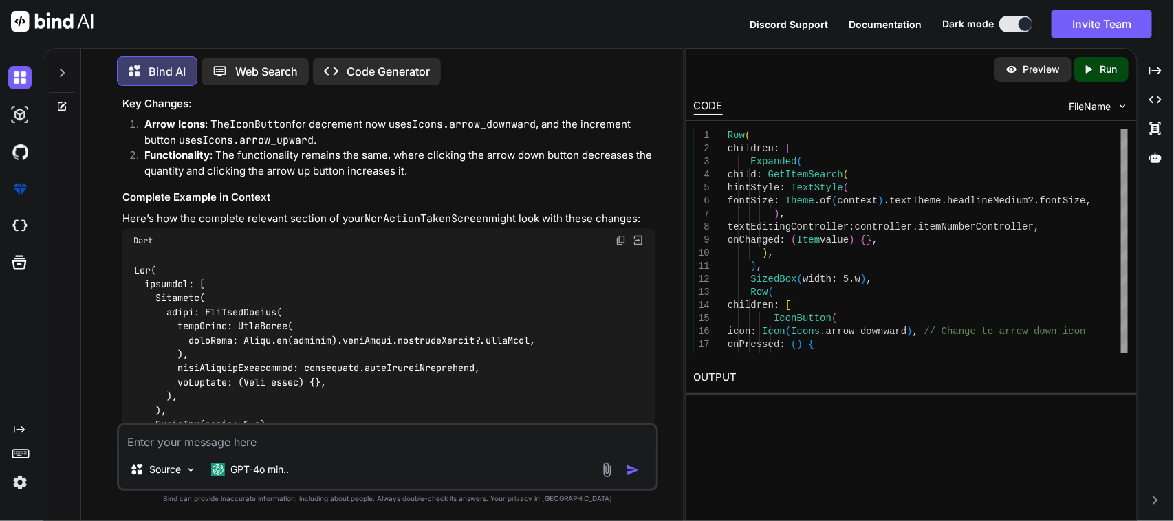
click at [617, 235] on img at bounding box center [620, 240] width 11 height 11
